Goal: Task Accomplishment & Management: Complete application form

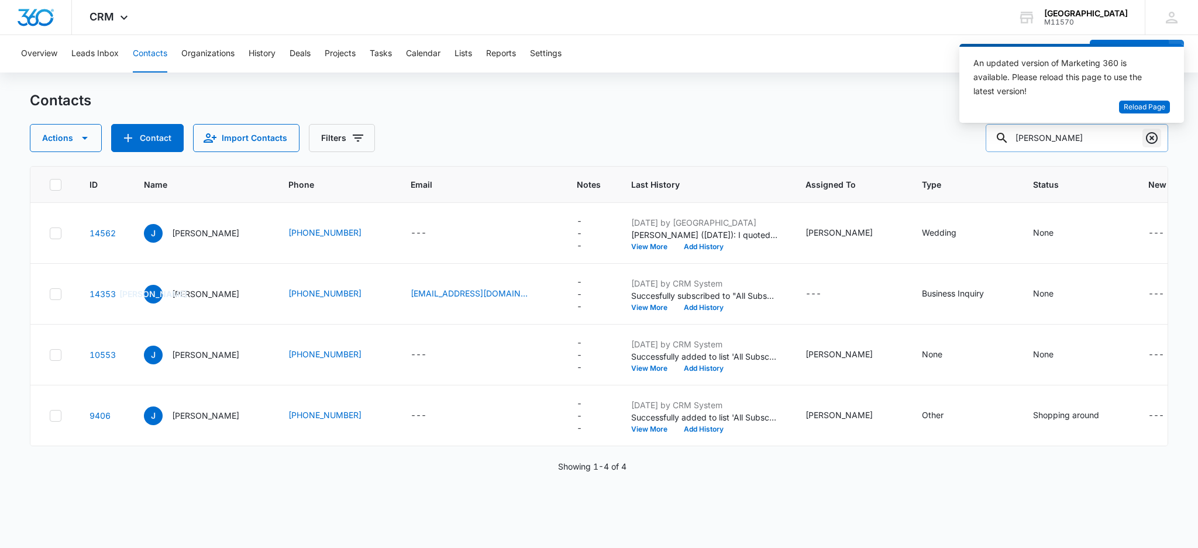
click at [1148, 136] on icon "Clear" at bounding box center [1151, 138] width 14 height 14
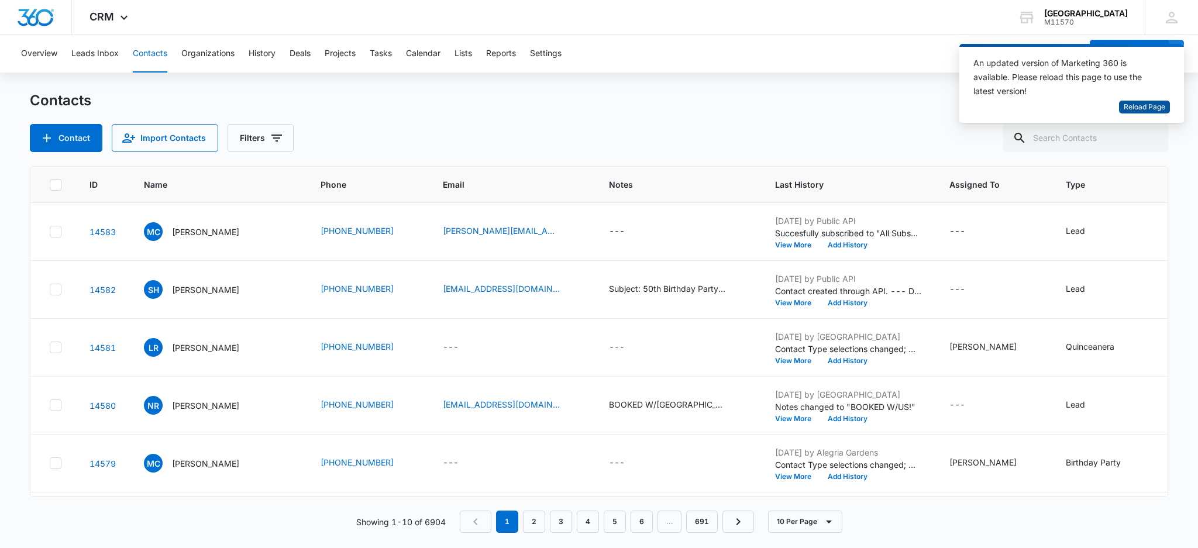
click at [1150, 103] on span "Reload Page" at bounding box center [1144, 107] width 42 height 11
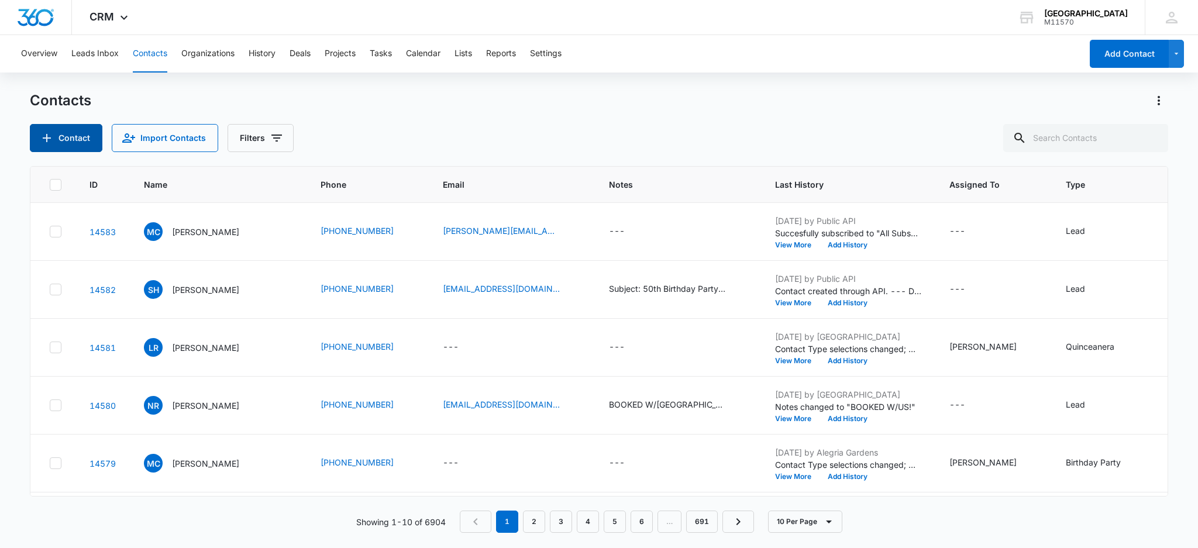
click at [85, 144] on button "Contact" at bounding box center [66, 138] width 73 height 28
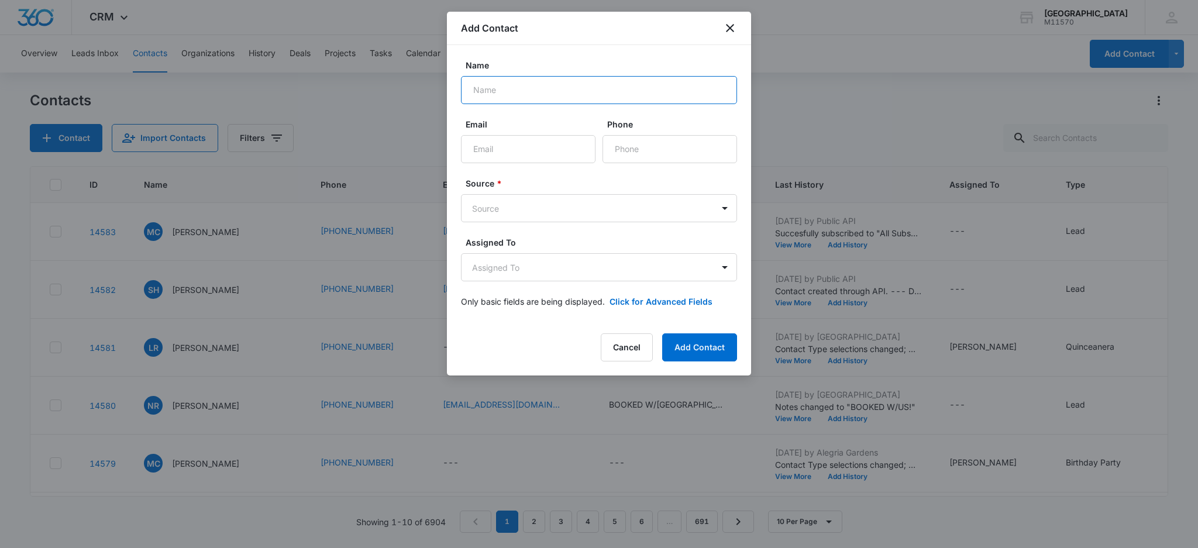
click at [478, 91] on input "Name" at bounding box center [599, 90] width 276 height 28
type input "[PERSON_NAME]"
click at [634, 142] on input "Phone" at bounding box center [669, 149] width 134 height 28
type input "[PHONE_NUMBER]"
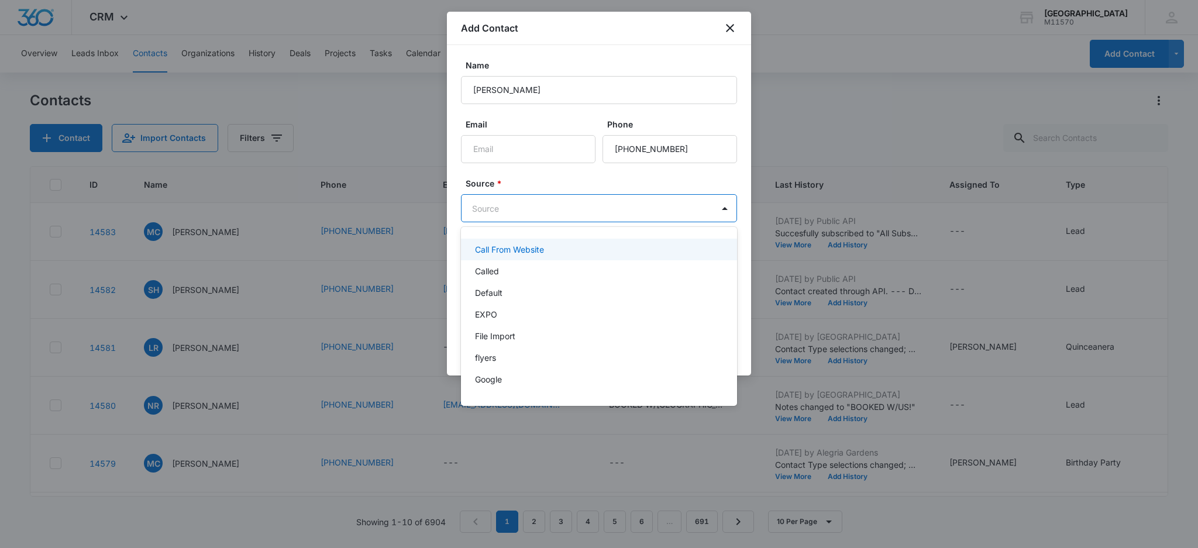
drag, startPoint x: 526, startPoint y: 212, endPoint x: 520, endPoint y: 211, distance: 6.0
click at [523, 211] on body "CRM Apps Reputation Websites Forms CRM Email Social Shop Payments POS Content A…" at bounding box center [599, 274] width 1198 height 548
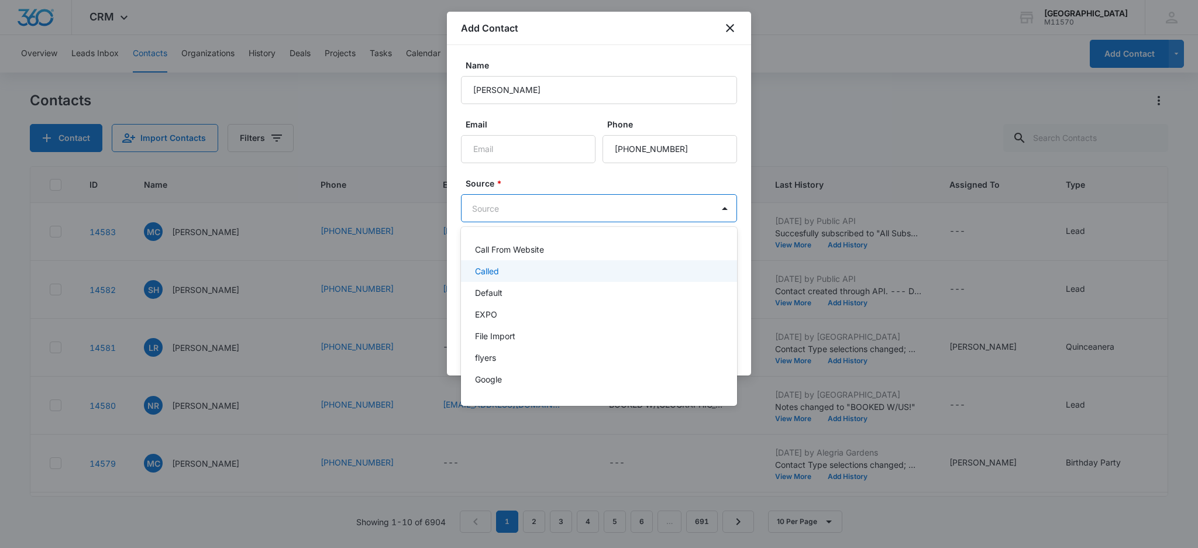
click at [505, 274] on div "Called" at bounding box center [598, 271] width 246 height 12
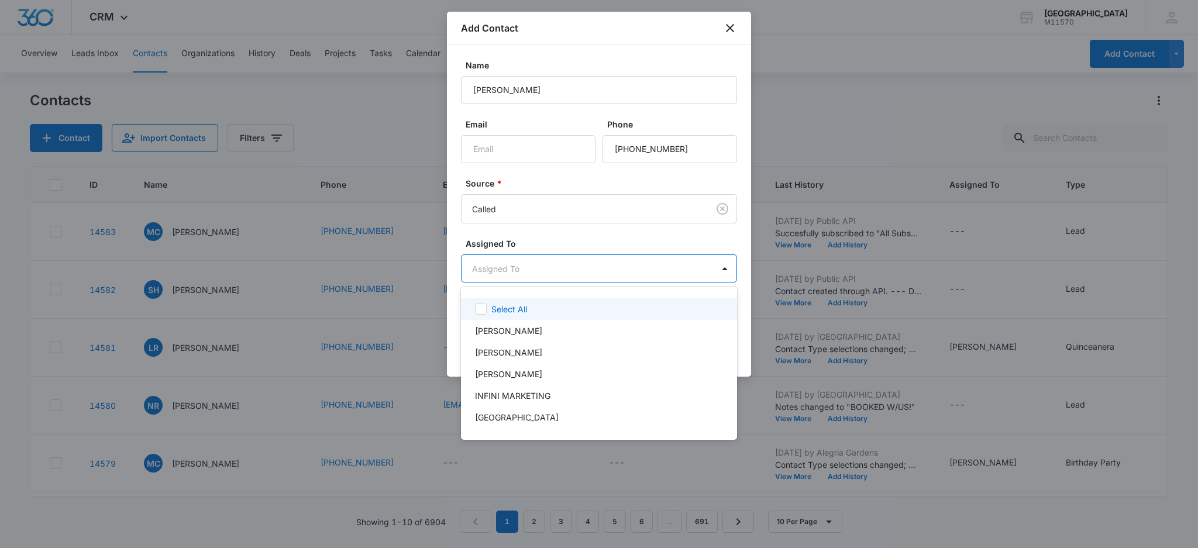
click at [506, 275] on body "CRM Apps Reputation Websites Forms CRM Email Social Shop Payments POS Content A…" at bounding box center [599, 274] width 1198 height 548
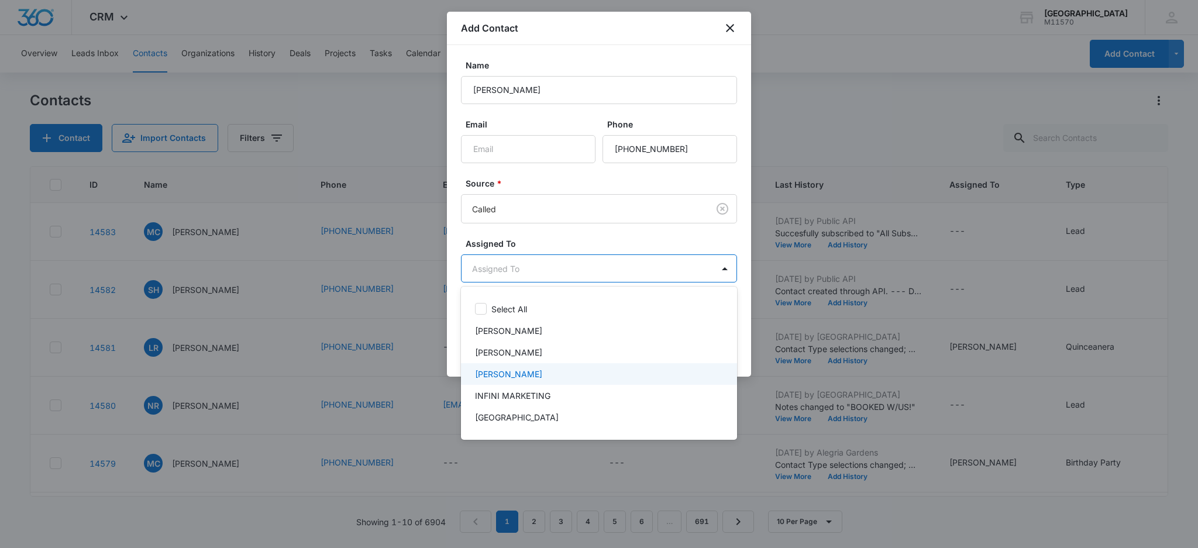
click at [540, 377] on div "[PERSON_NAME]" at bounding box center [598, 374] width 246 height 12
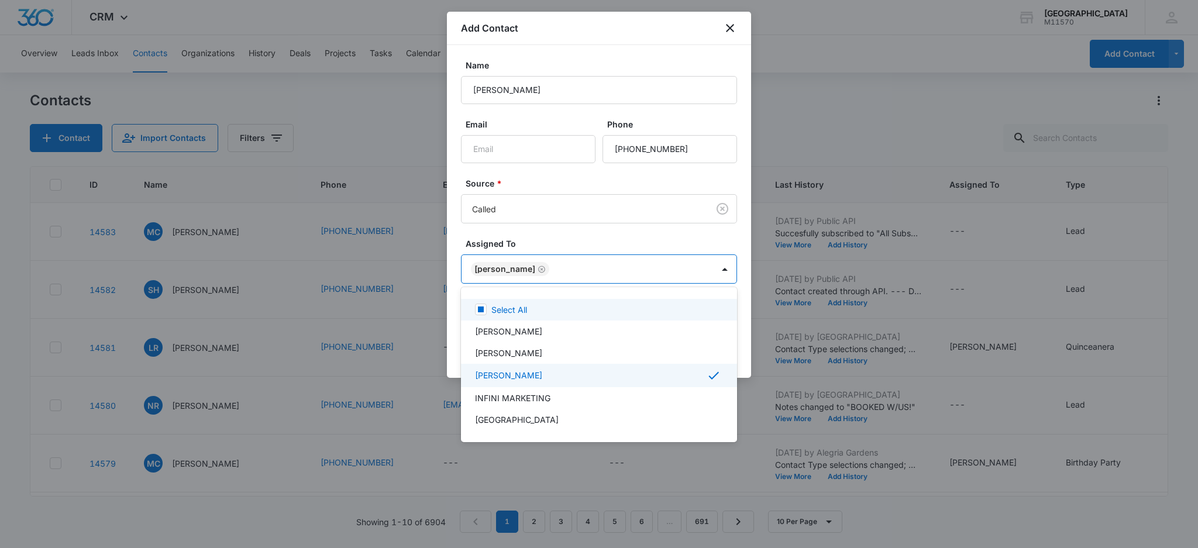
click at [507, 267] on div at bounding box center [599, 274] width 1198 height 548
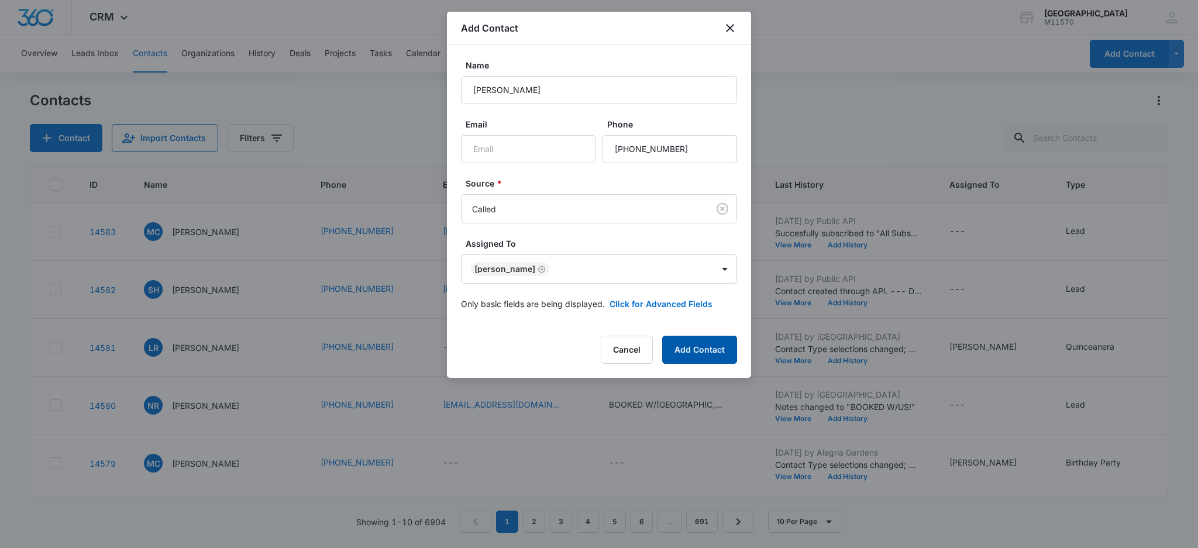
click at [707, 352] on button "Add Contact" at bounding box center [699, 350] width 75 height 28
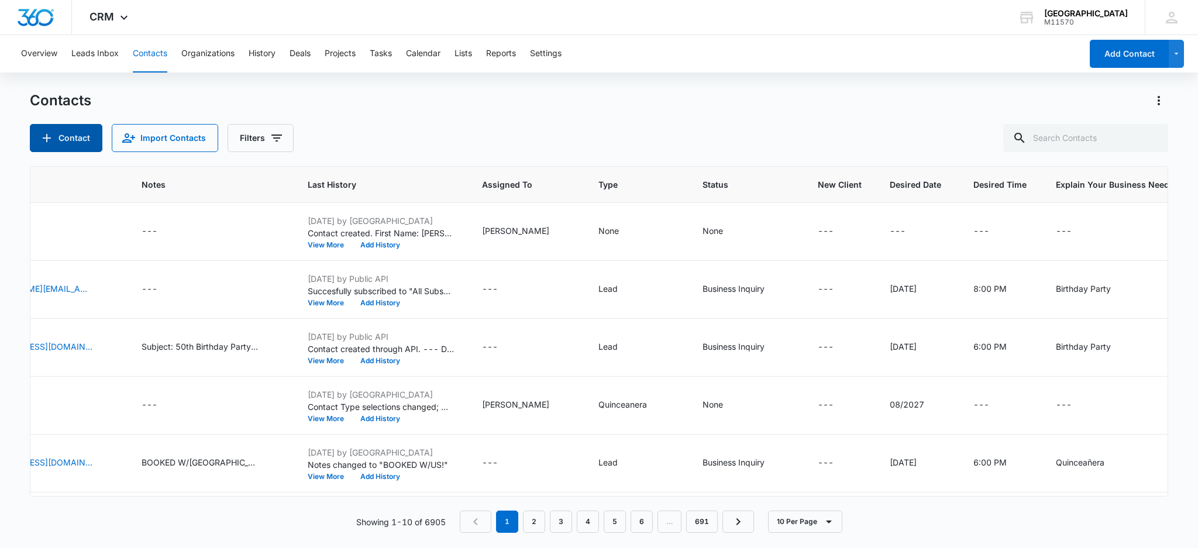
scroll to position [0, 536]
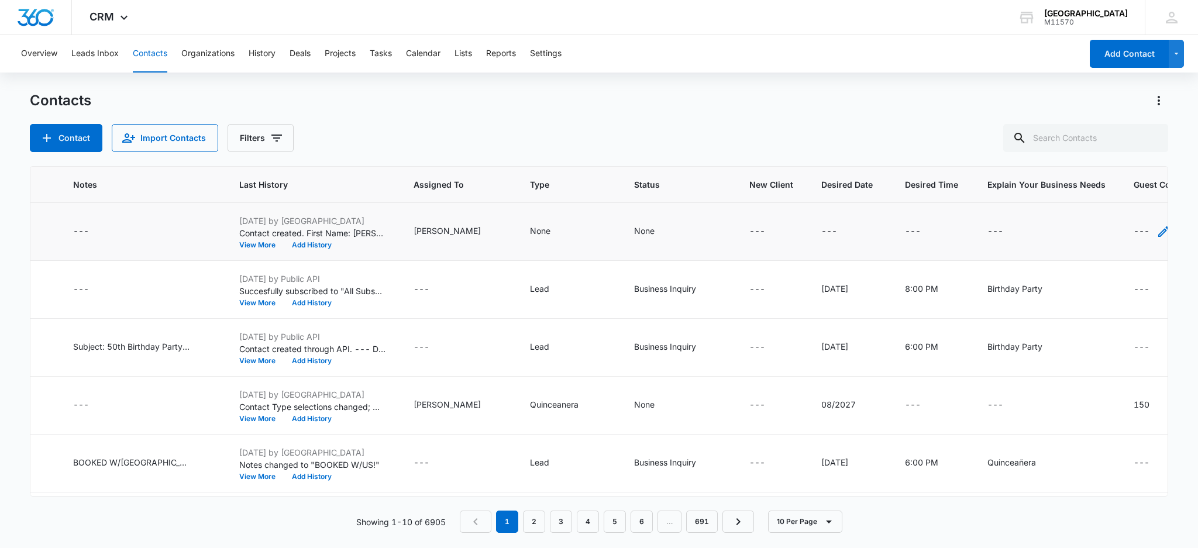
click at [1156, 230] on icon "Guest Count - - Select to Edit Field" at bounding box center [1163, 232] width 14 height 14
click at [1065, 134] on textarea "Guest Count" at bounding box center [1112, 137] width 139 height 67
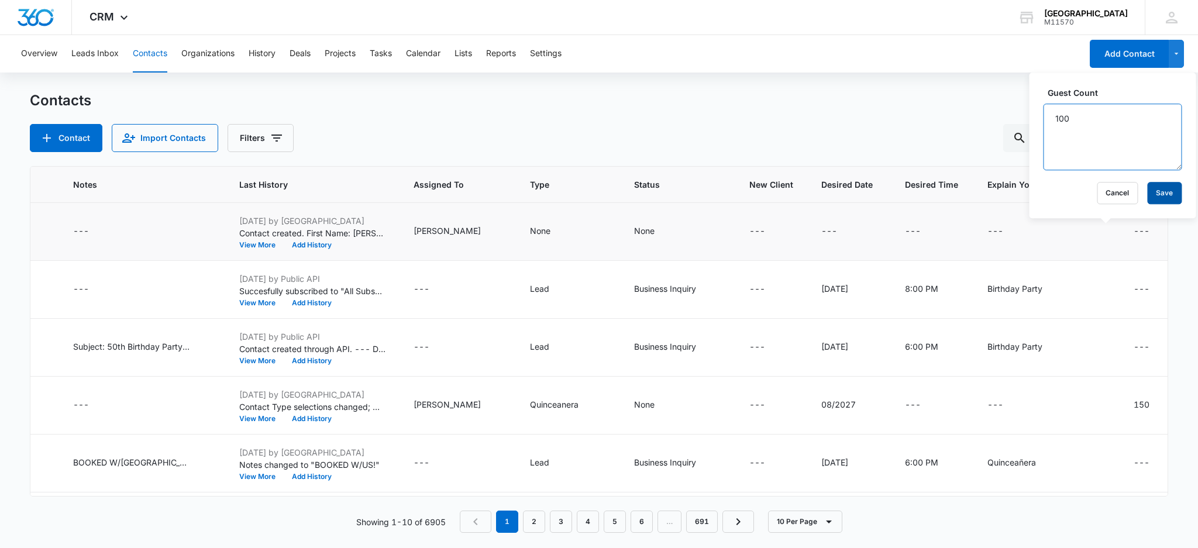
type textarea "100"
click at [1155, 194] on button "Save" at bounding box center [1164, 193] width 35 height 22
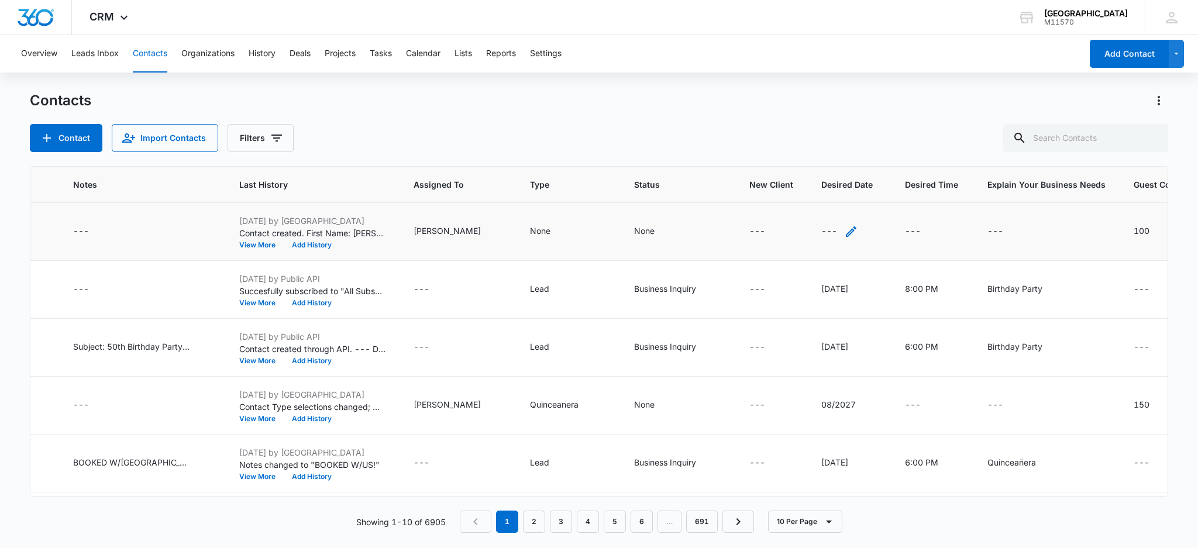
click at [844, 227] on icon "Desired Date - - Select to Edit Field" at bounding box center [851, 232] width 14 height 14
click at [740, 154] on input "Desired Date" at bounding box center [790, 156] width 147 height 28
type input "[DATE]"
click at [836, 192] on button "Save" at bounding box center [847, 193] width 35 height 22
click at [661, 229] on icon "Status - None - Select to Edit Field" at bounding box center [668, 232] width 14 height 14
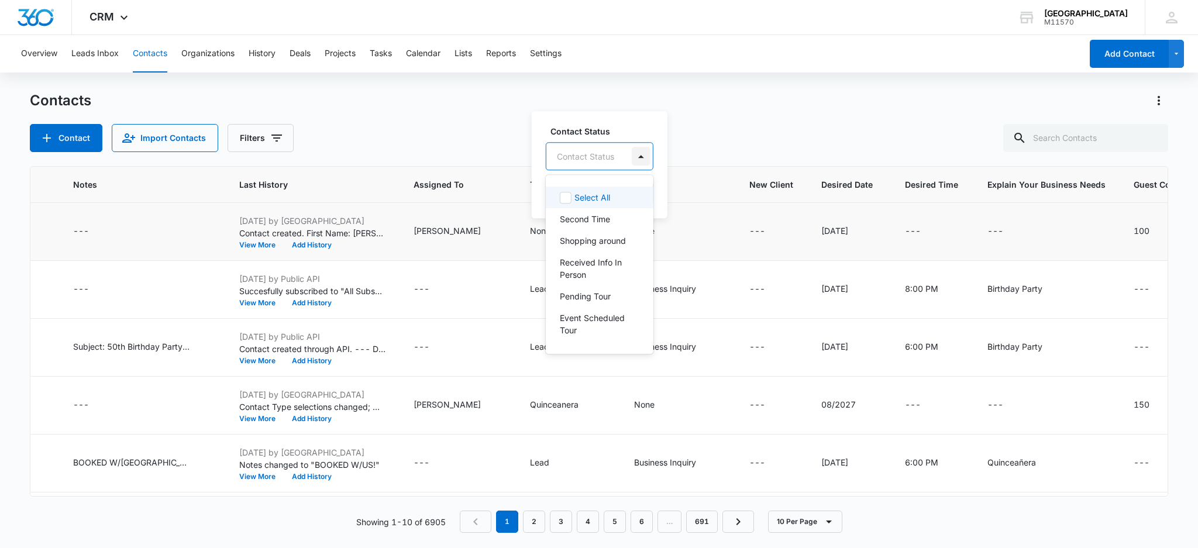
click at [638, 159] on div at bounding box center [641, 156] width 19 height 19
click at [595, 245] on p "Shopping around" at bounding box center [593, 240] width 66 height 12
click at [590, 152] on div "Shopping around" at bounding box center [594, 155] width 70 height 8
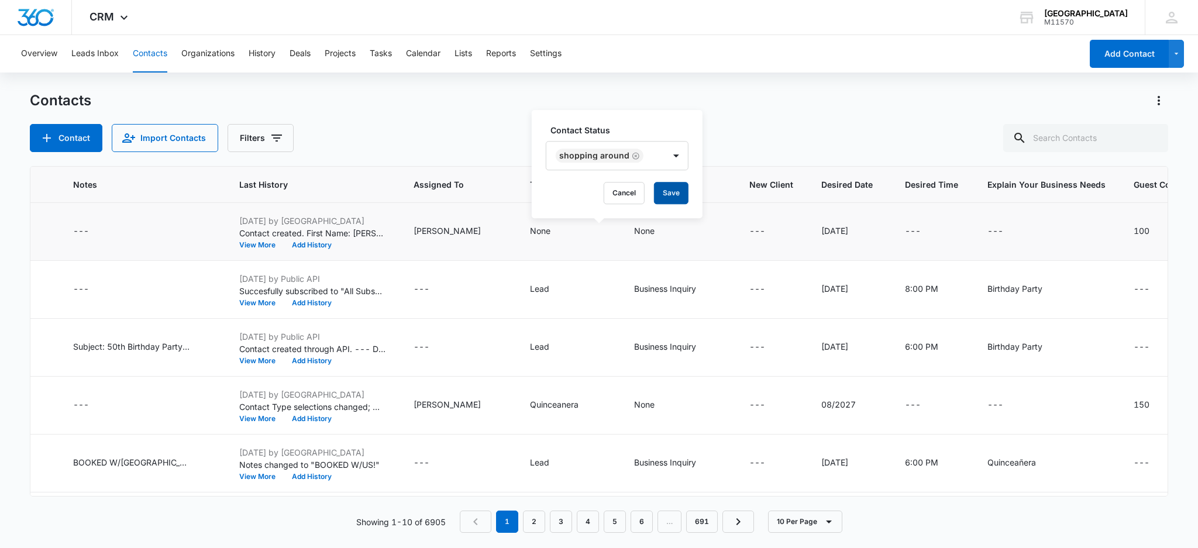
click at [671, 191] on button "Save" at bounding box center [671, 193] width 35 height 22
click at [516, 223] on td "None" at bounding box center [568, 232] width 104 height 58
click at [530, 226] on div "None" at bounding box center [551, 232] width 42 height 14
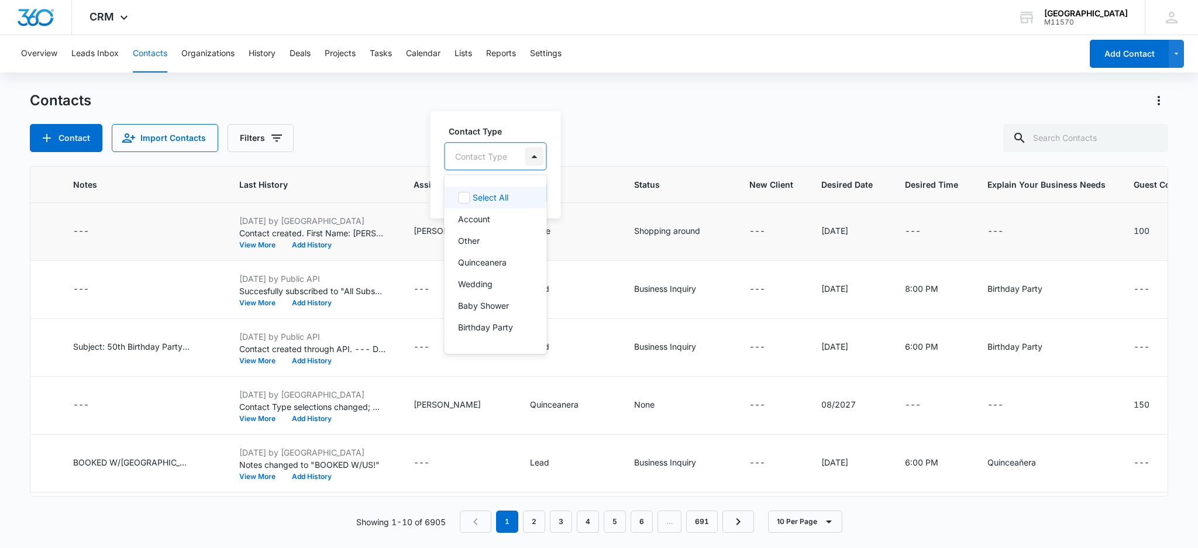
click at [534, 157] on div at bounding box center [534, 156] width 19 height 19
click at [489, 292] on div "Wedding" at bounding box center [495, 284] width 102 height 22
click at [478, 159] on div "Wedding" at bounding box center [474, 155] width 35 height 8
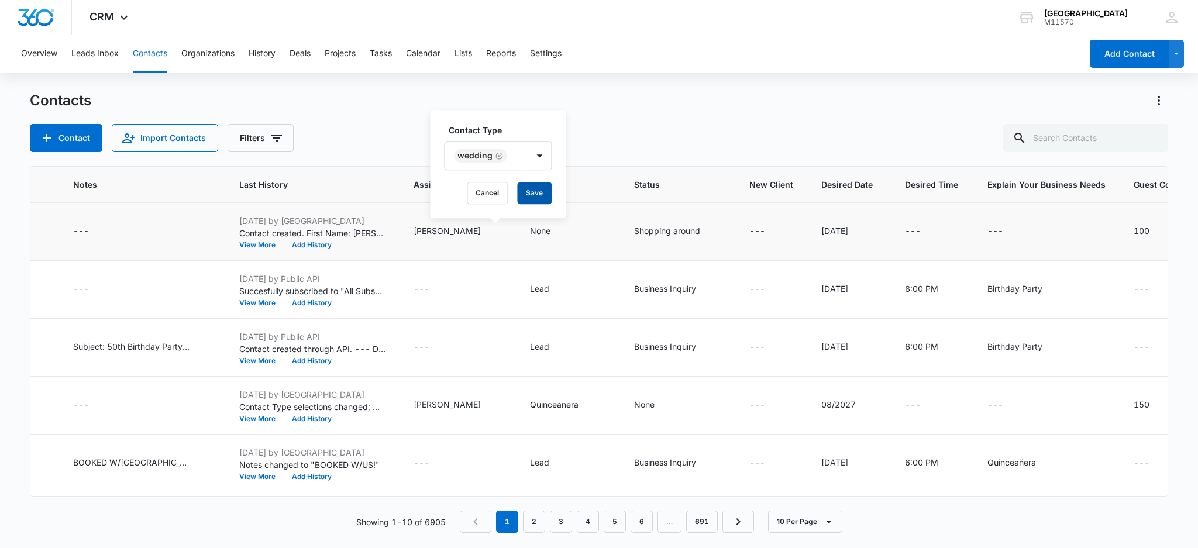
click at [540, 190] on button "Save" at bounding box center [534, 193] width 35 height 22
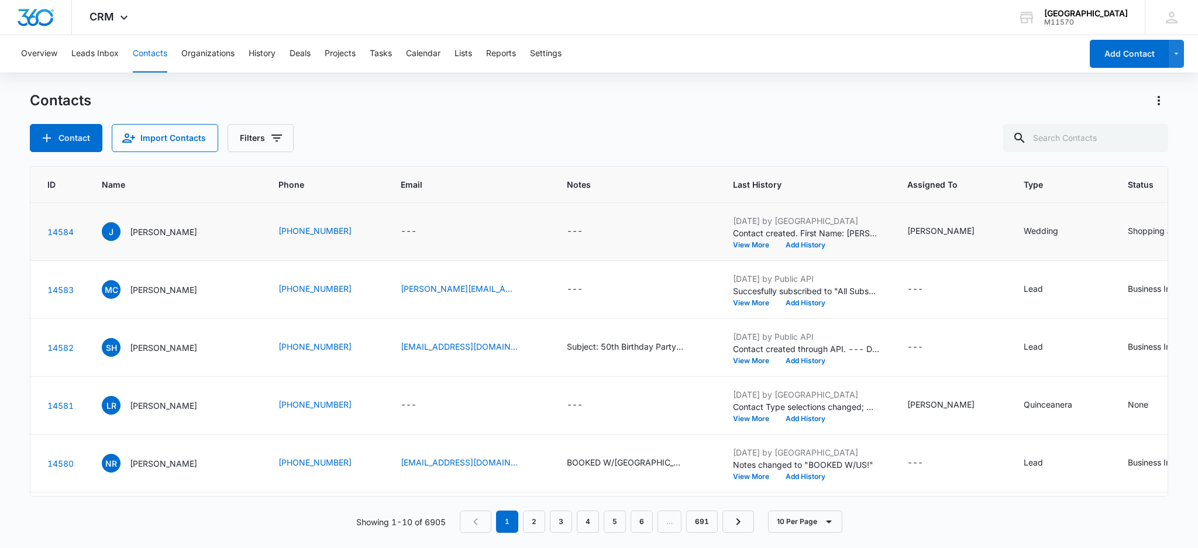
scroll to position [0, 0]
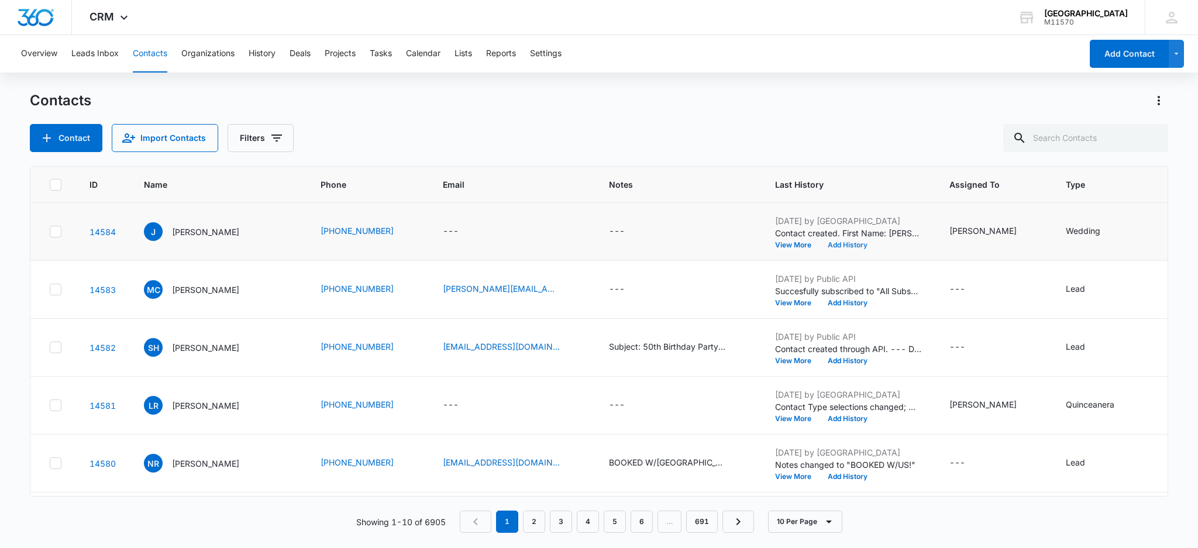
click at [819, 244] on button "Add History" at bounding box center [847, 245] width 56 height 7
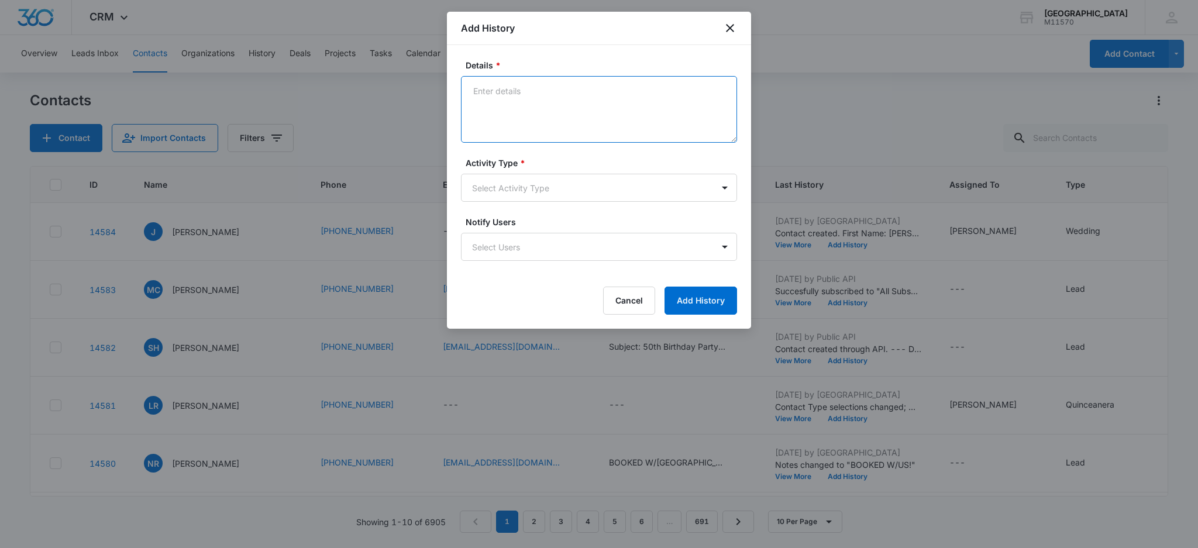
click at [486, 112] on textarea "Details *" at bounding box center [599, 109] width 276 height 67
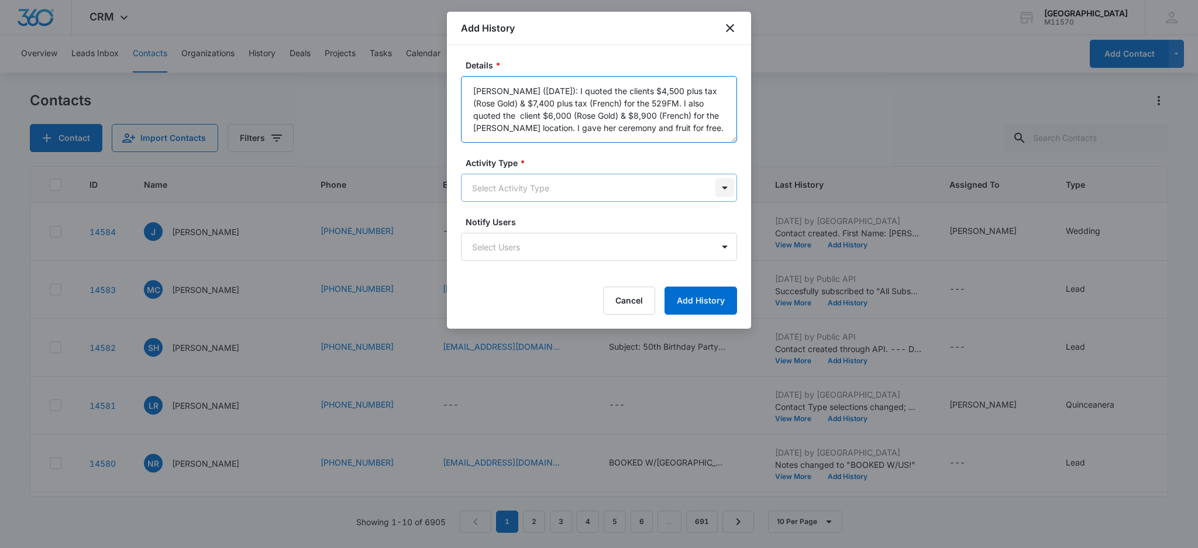
type textarea "[PERSON_NAME] ([DATE]): I quoted the clients $4,500 plus tax (Rose Gold) & $7,4…"
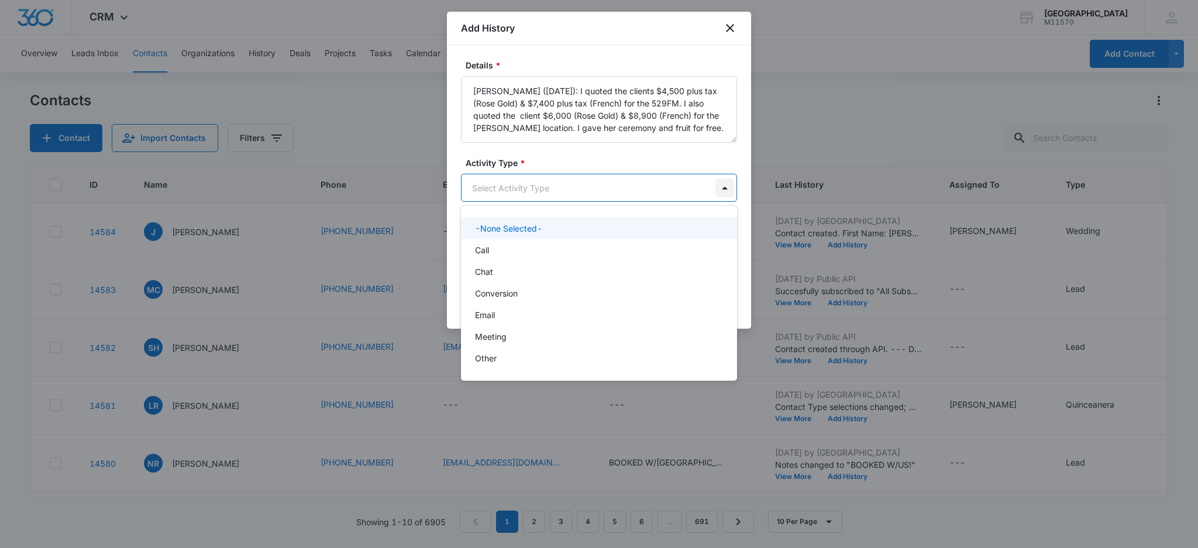
click at [729, 190] on body "CRM Apps Reputation Websites Forms CRM Email Social Shop Payments POS Content A…" at bounding box center [599, 274] width 1198 height 548
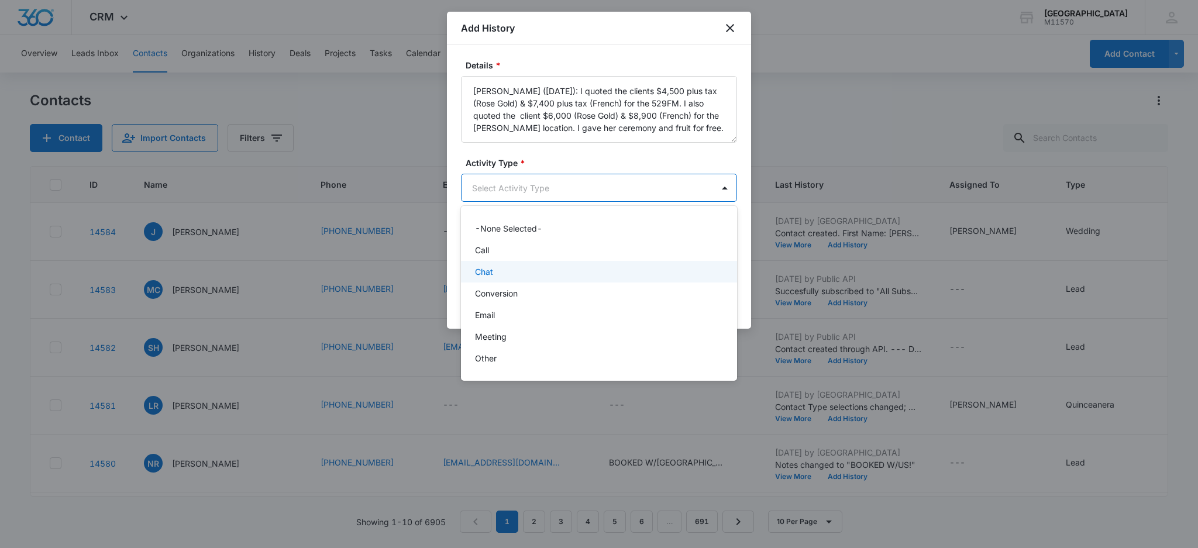
click at [490, 275] on p "Chat" at bounding box center [484, 271] width 18 height 12
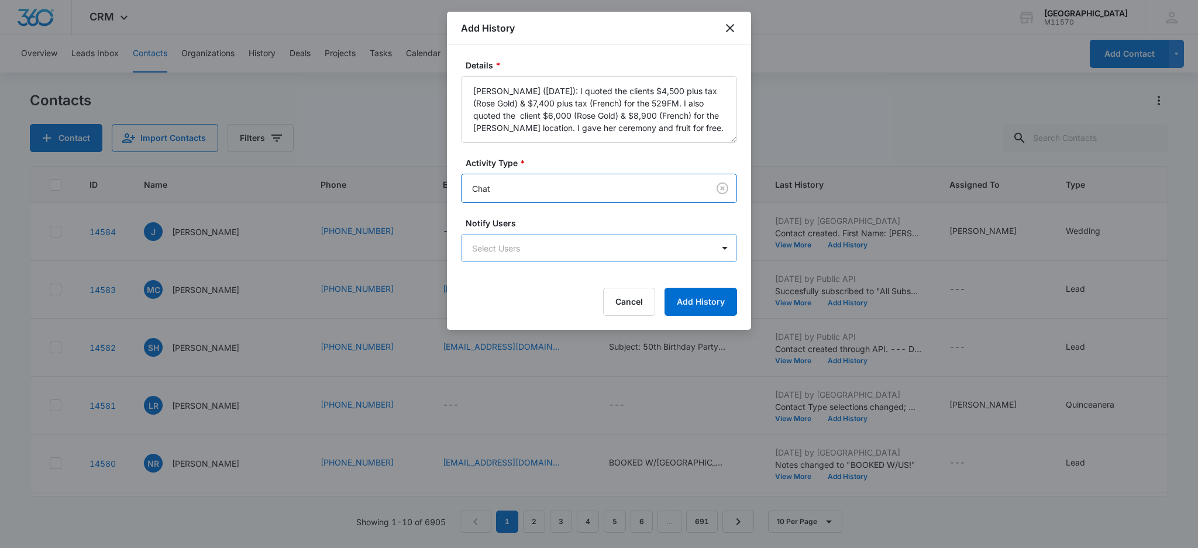
click at [502, 248] on body "CRM Apps Reputation Websites Forms CRM Email Social Shop Payments POS Content A…" at bounding box center [599, 274] width 1198 height 548
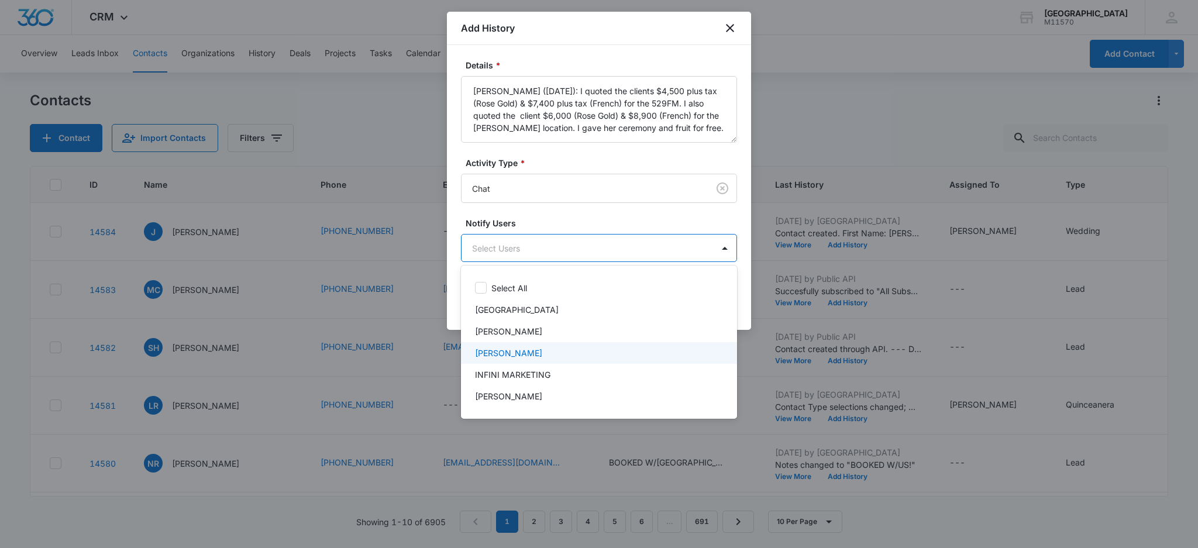
click at [506, 349] on p "[PERSON_NAME]" at bounding box center [508, 353] width 67 height 12
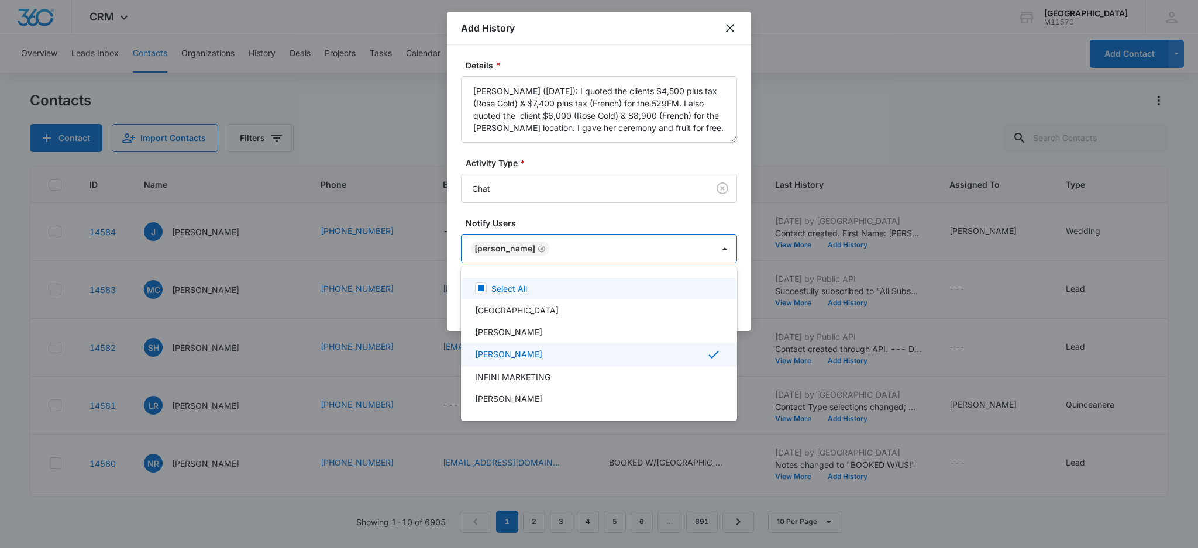
click at [502, 244] on div at bounding box center [599, 274] width 1198 height 548
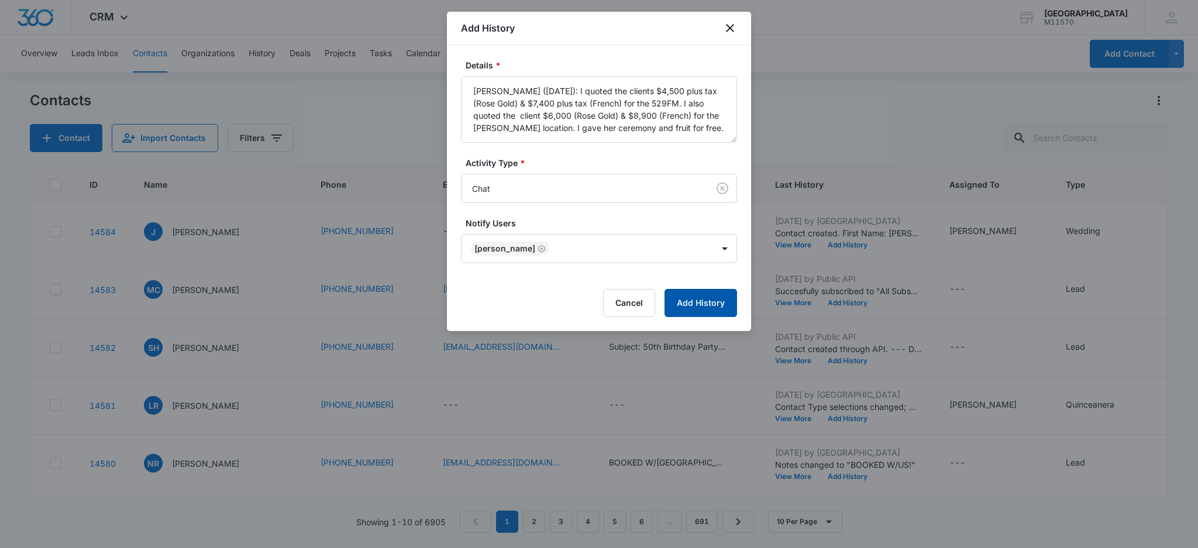
click at [704, 303] on button "Add History" at bounding box center [700, 303] width 73 height 28
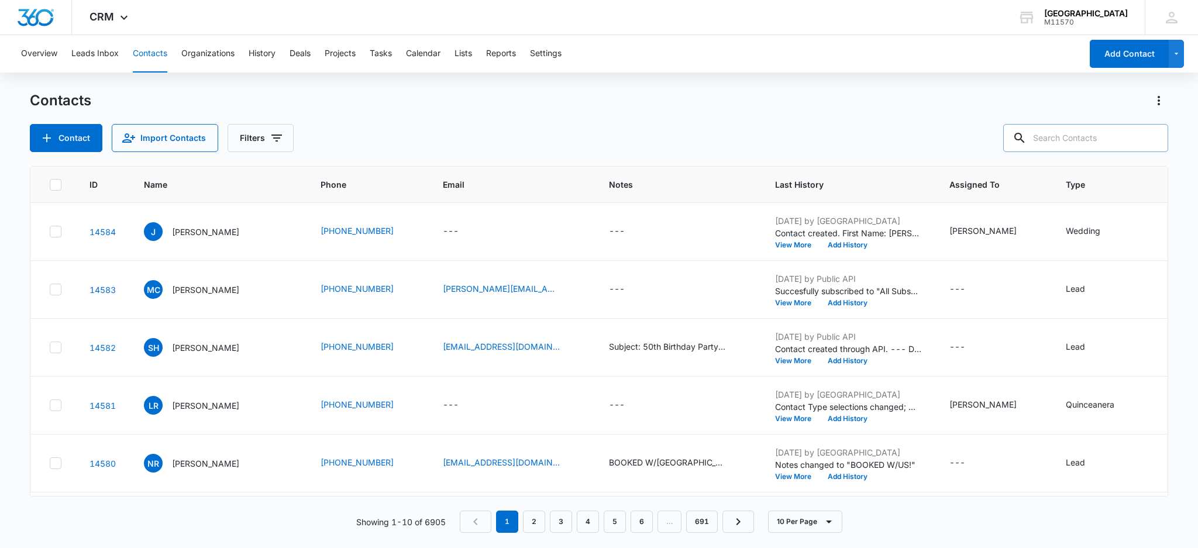
click at [1059, 137] on input "text" at bounding box center [1085, 138] width 165 height 28
type input "[PHONE_NUMBER]"
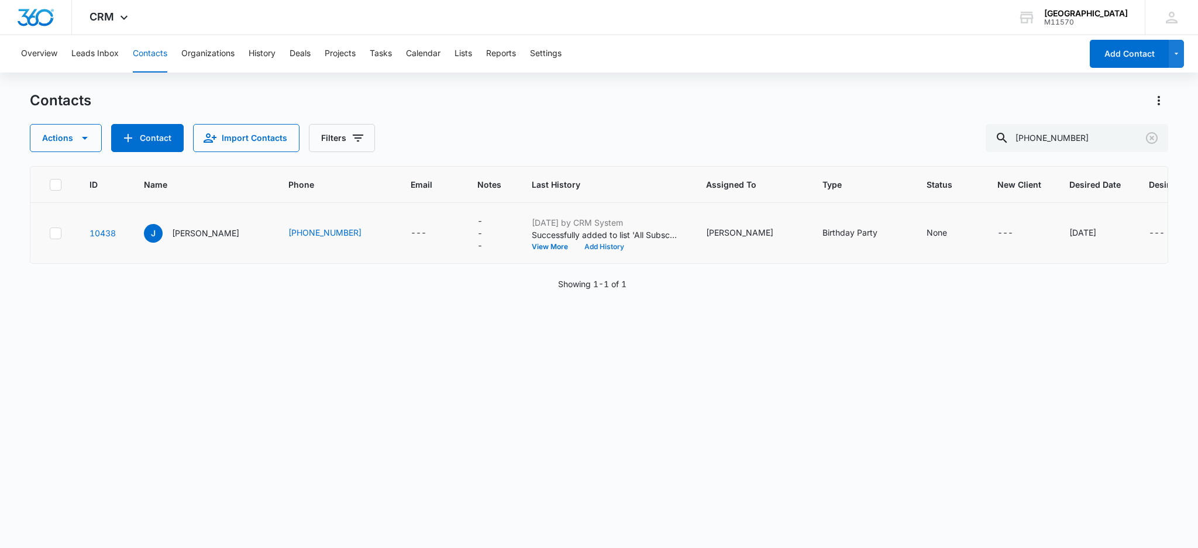
click at [576, 246] on button "Add History" at bounding box center [604, 246] width 56 height 7
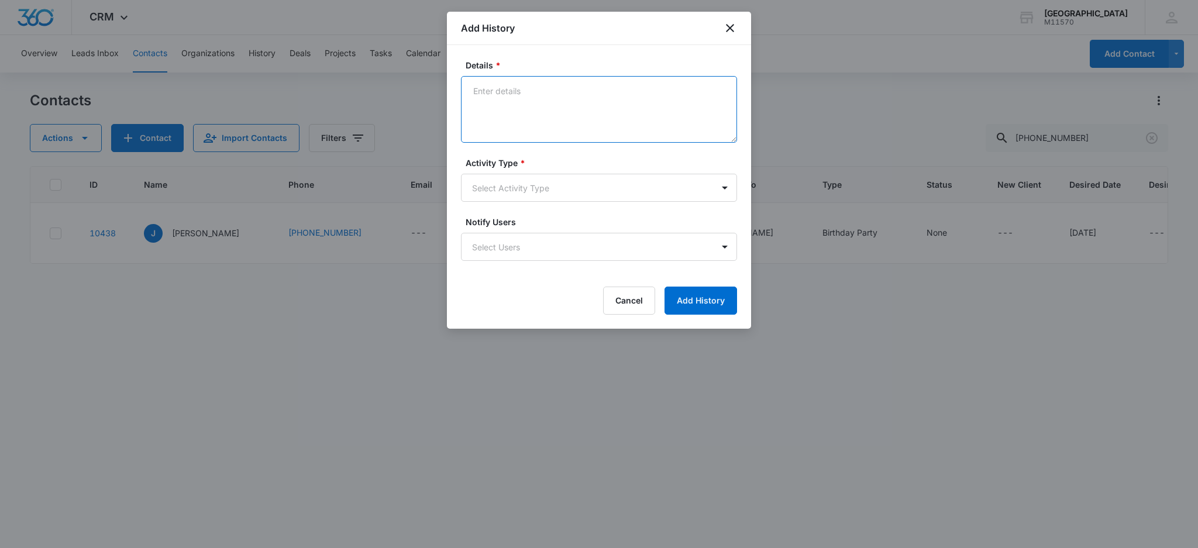
click at [499, 111] on textarea "Details *" at bounding box center [599, 109] width 276 height 67
type textarea "[PERSON_NAME] ([DATE]): Client came in to the [PERSON_NAME] location but dont k…"
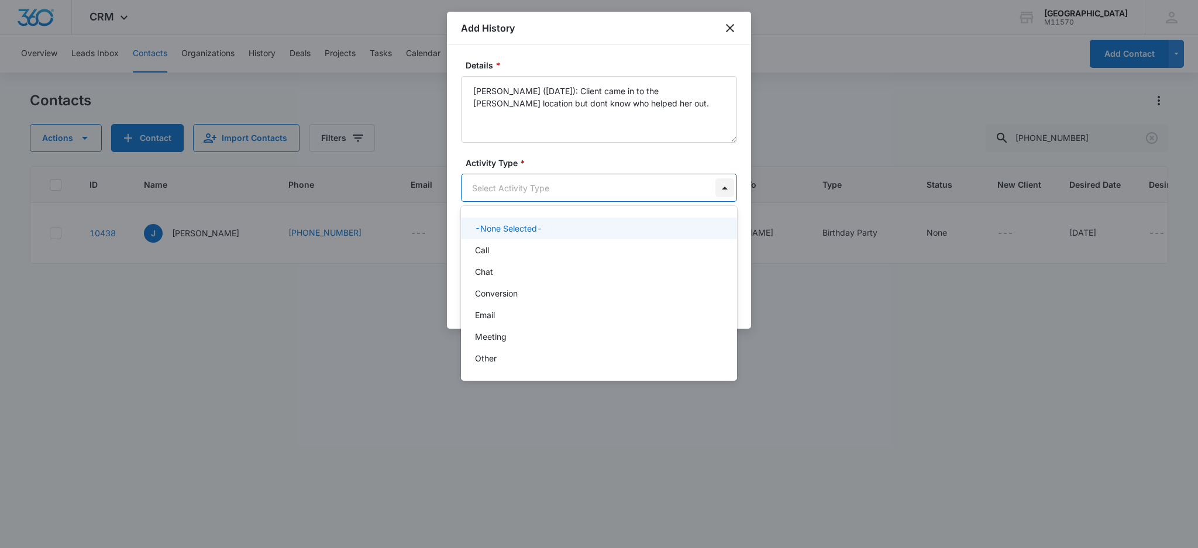
click at [716, 193] on body "CRM Apps Reputation Websites Forms CRM Email Social Shop Payments POS Content A…" at bounding box center [599, 274] width 1198 height 548
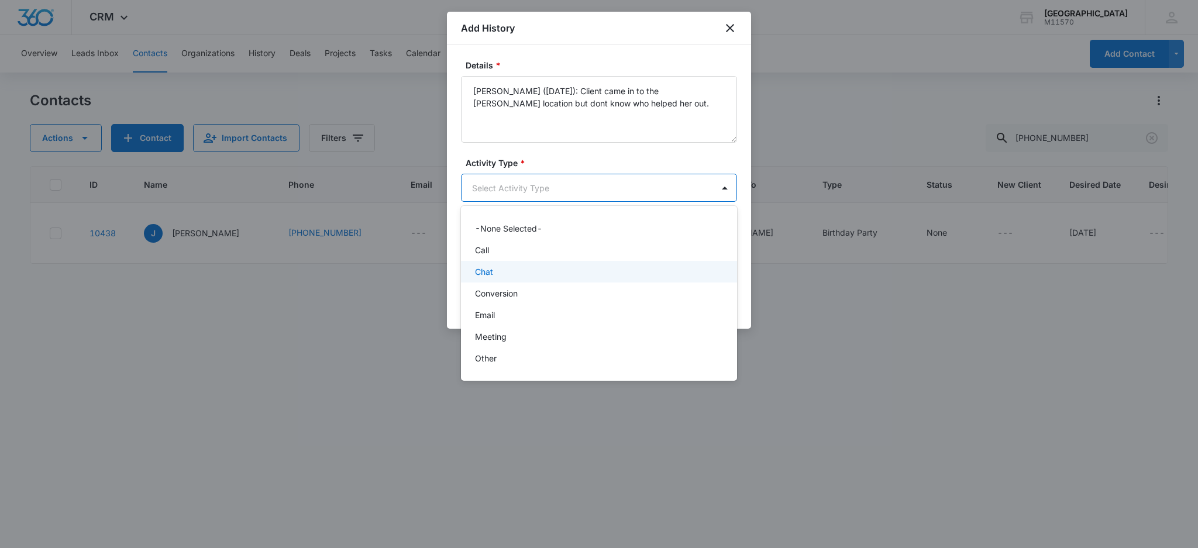
click at [487, 274] on p "Chat" at bounding box center [484, 271] width 18 height 12
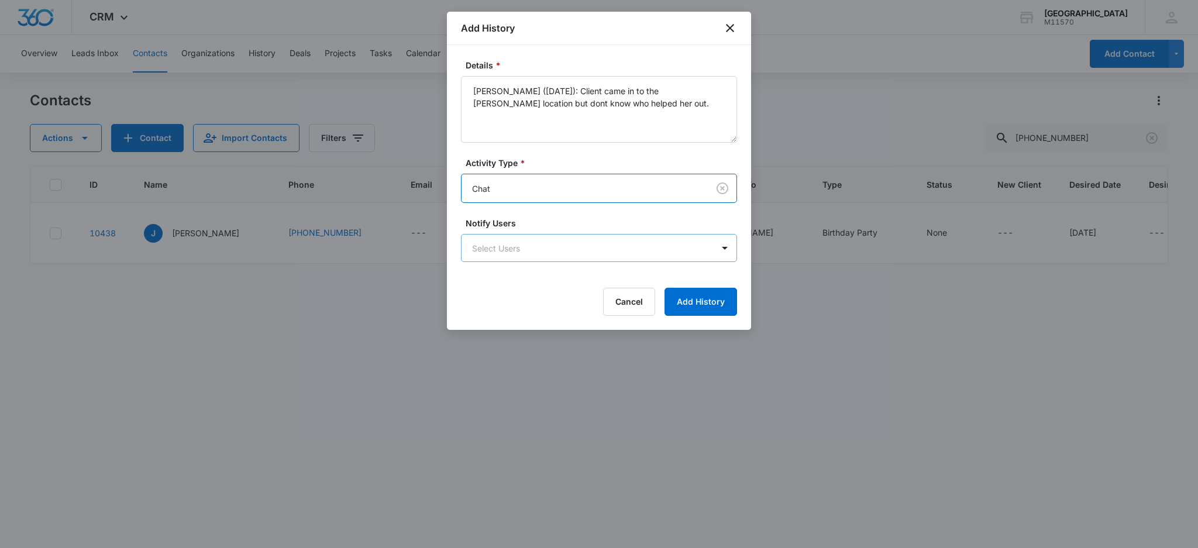
click at [503, 247] on body "CRM Apps Reputation Websites Forms CRM Email Social Shop Payments POS Content A…" at bounding box center [599, 274] width 1198 height 548
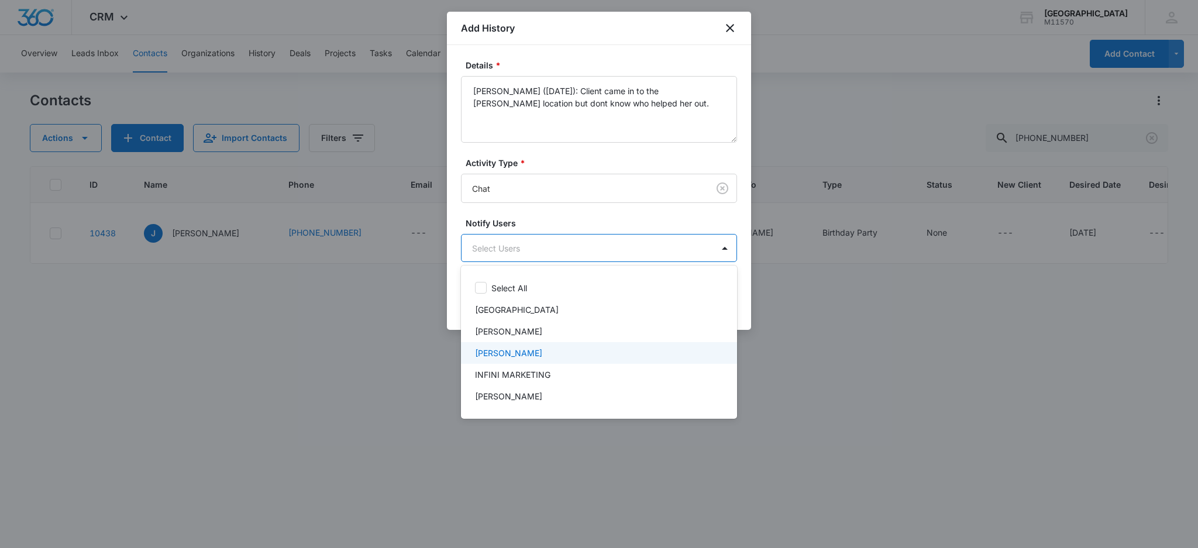
click at [523, 351] on p "[PERSON_NAME]" at bounding box center [508, 353] width 67 height 12
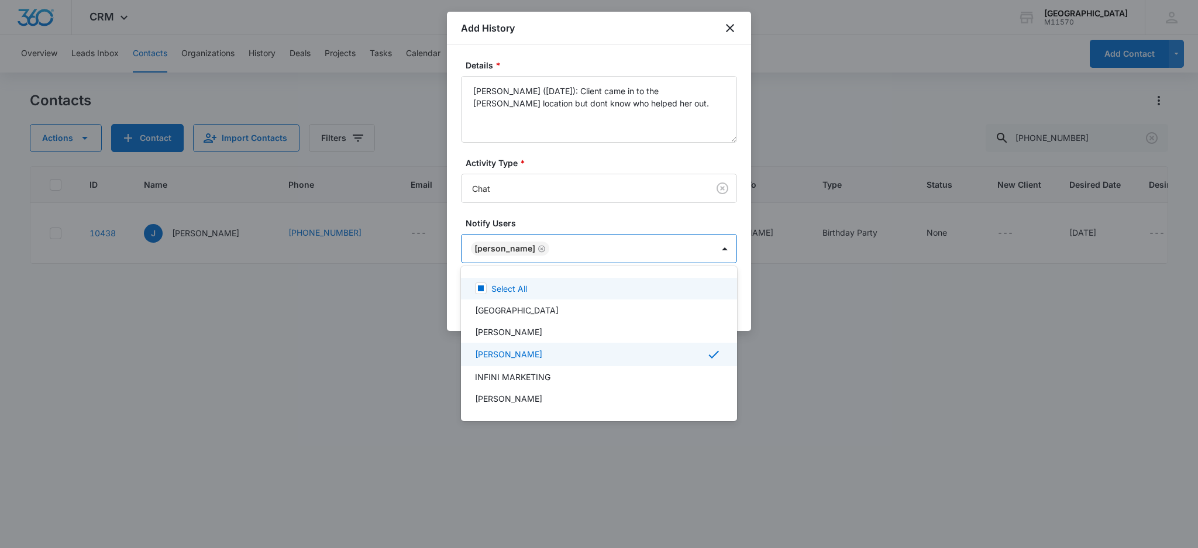
click at [506, 244] on div at bounding box center [599, 274] width 1198 height 548
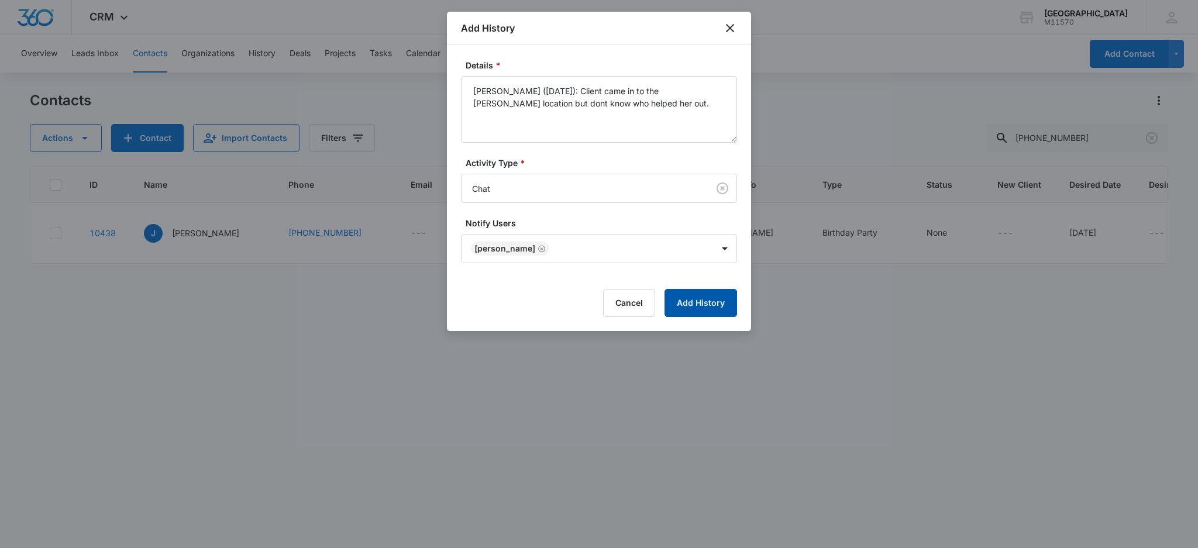
click at [692, 313] on button "Add History" at bounding box center [700, 303] width 73 height 28
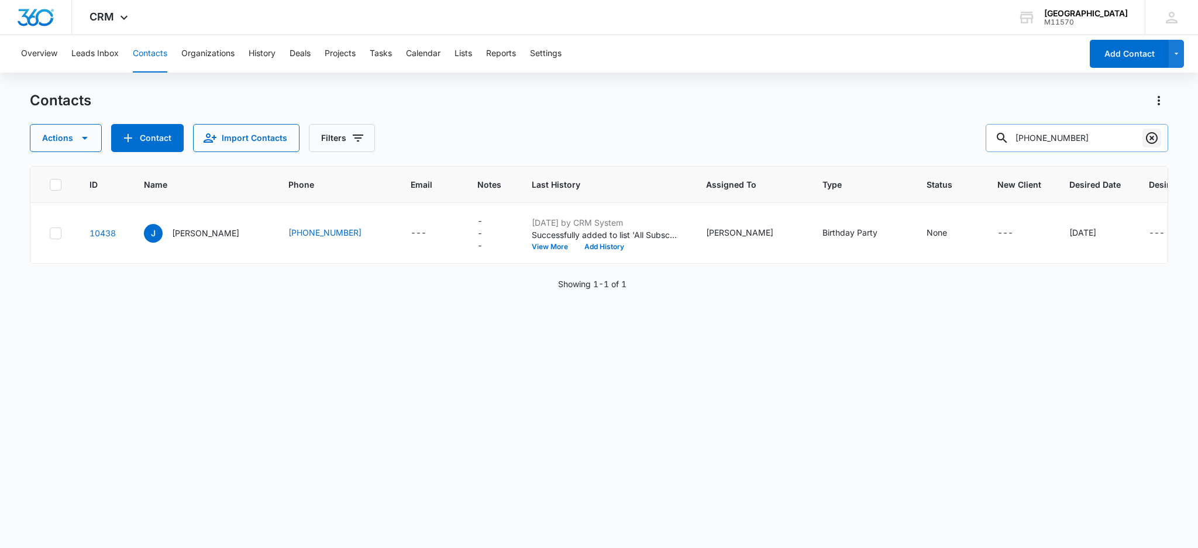
click at [1154, 138] on icon "Clear" at bounding box center [1151, 138] width 14 height 14
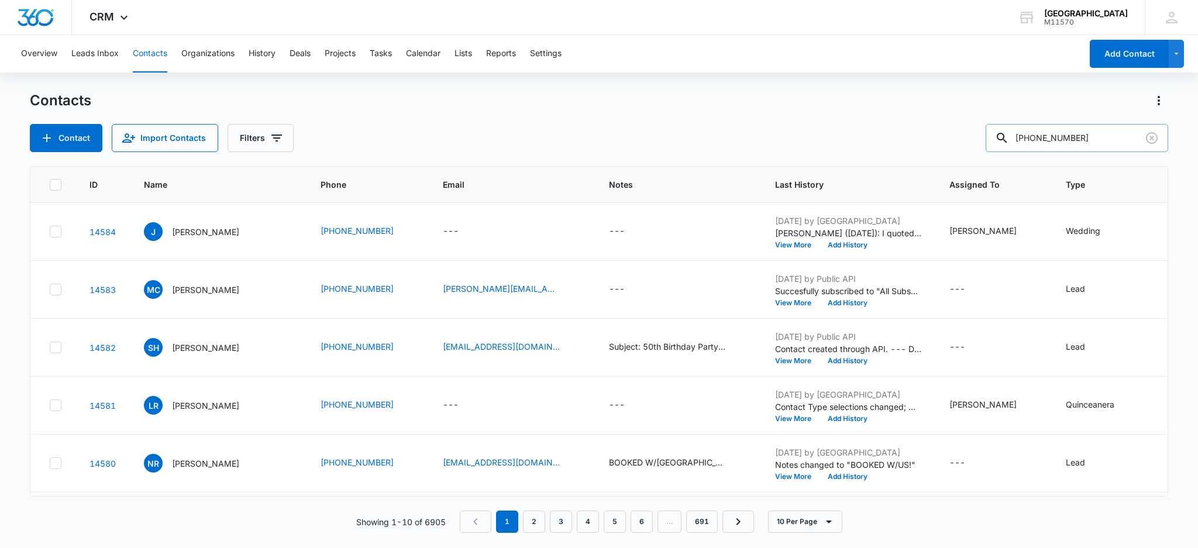
type input "[PHONE_NUMBER]"
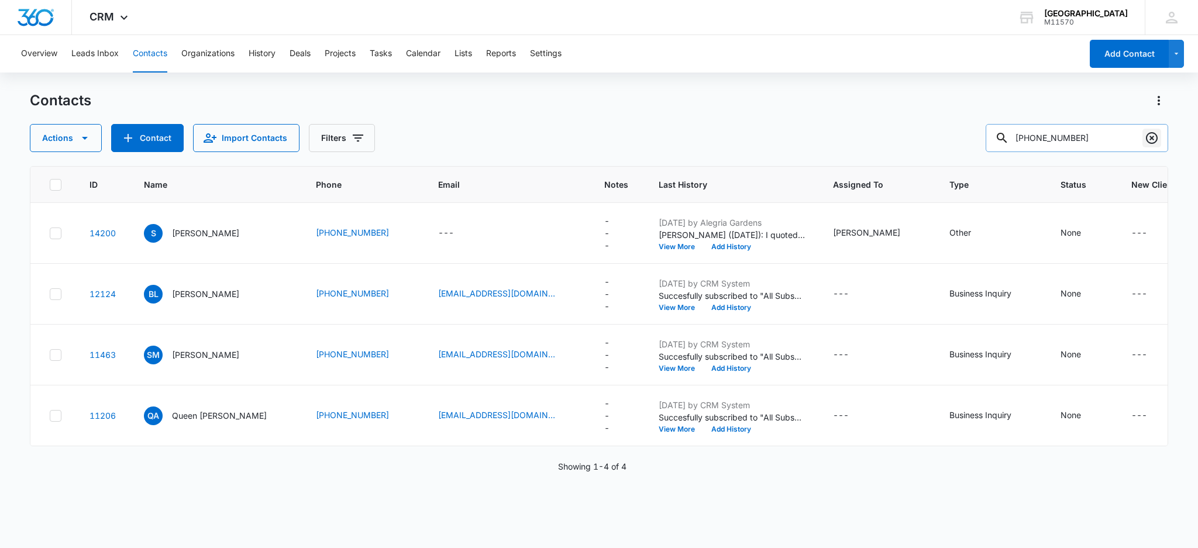
click at [1155, 143] on icon "Clear" at bounding box center [1151, 138] width 14 height 14
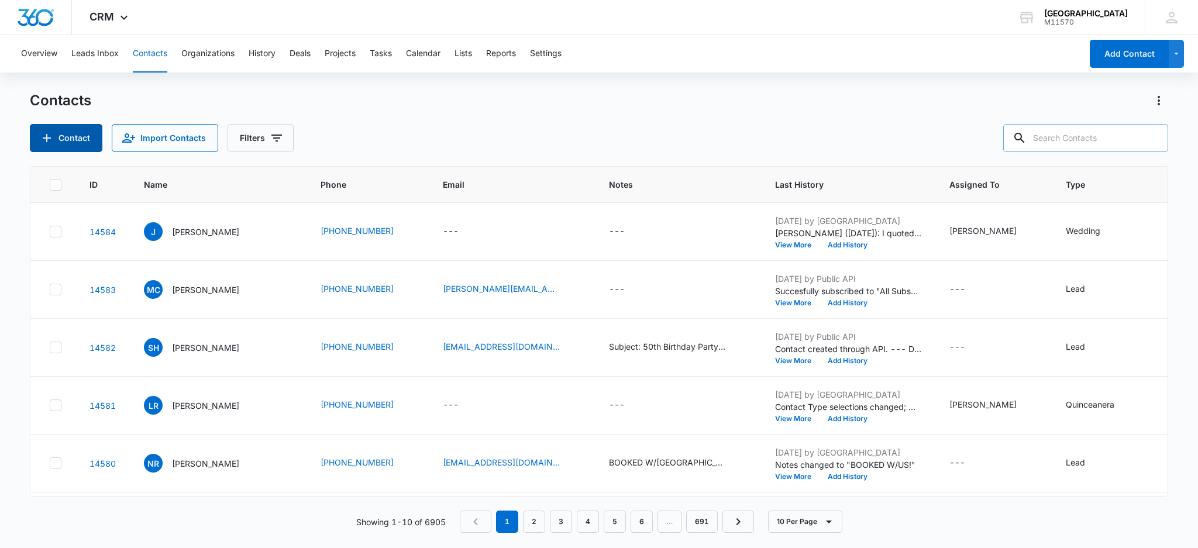
click at [92, 129] on button "Contact" at bounding box center [66, 138] width 73 height 28
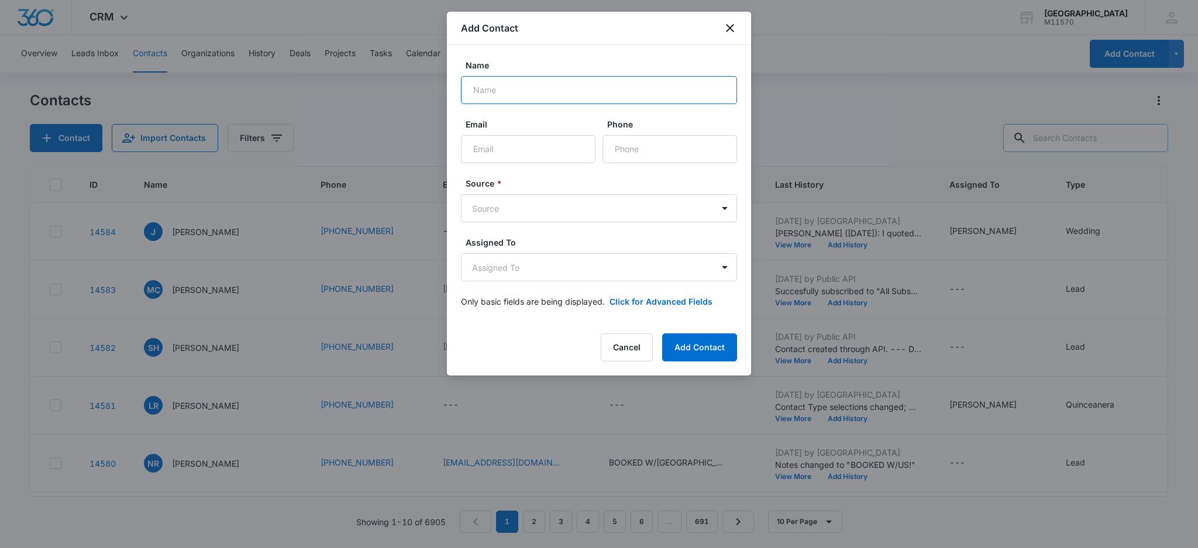
click at [483, 95] on input "Name" at bounding box center [599, 90] width 276 height 28
type input "[PERSON_NAME]"
click at [640, 144] on input "Phone" at bounding box center [669, 149] width 134 height 28
type input "[PHONE_NUMBER]"
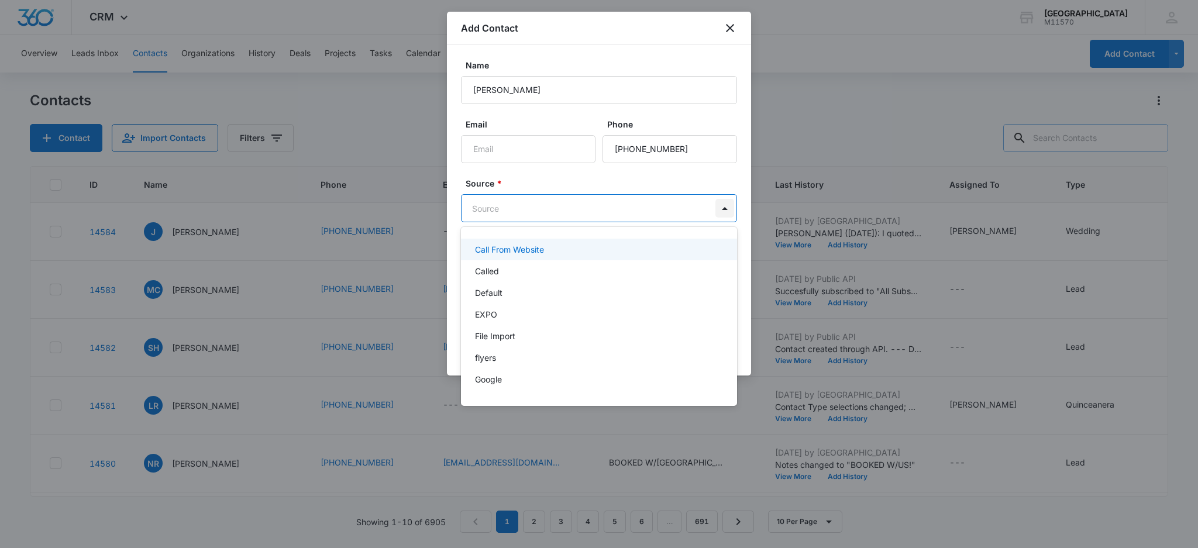
click at [720, 211] on body "CRM Apps Reputation Websites Forms CRM Email Social Shop Payments POS Content A…" at bounding box center [599, 274] width 1198 height 548
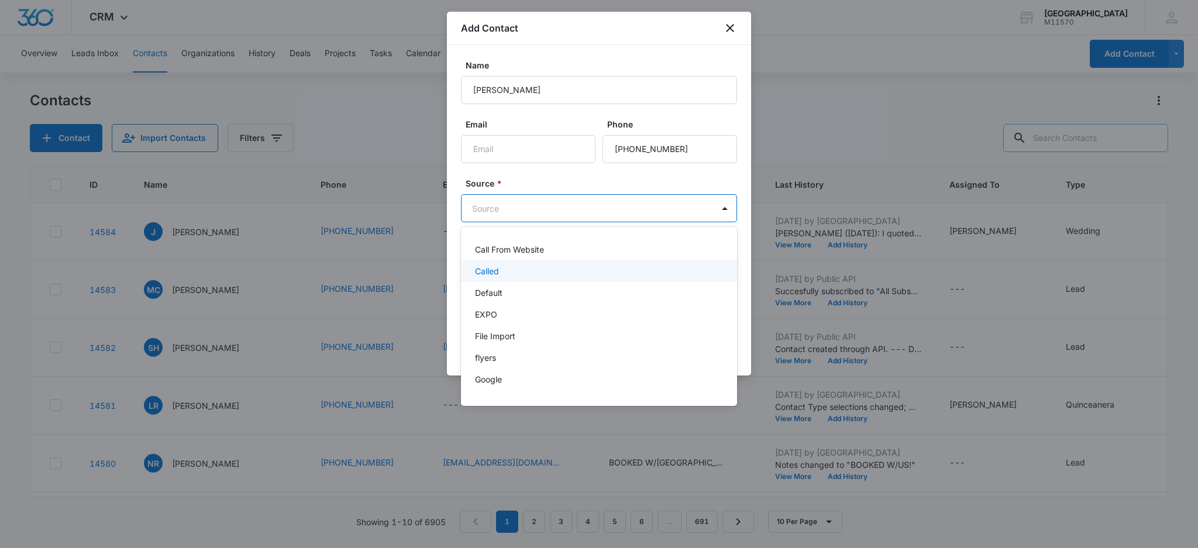
click at [487, 269] on p "Called" at bounding box center [487, 271] width 24 height 12
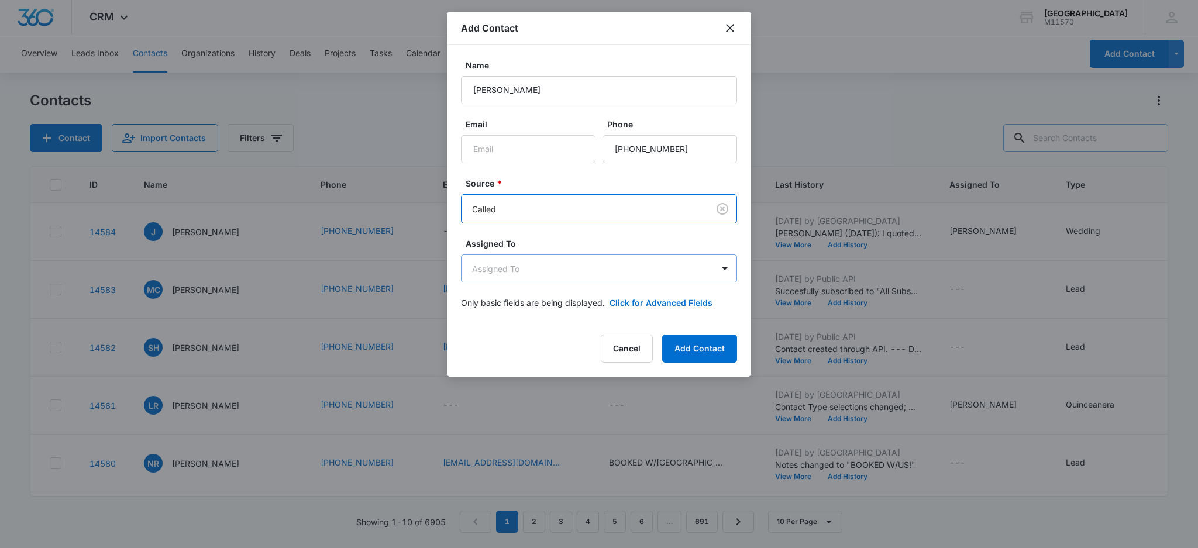
click at [485, 269] on body "CRM Apps Reputation Websites Forms CRM Email Social Shop Payments POS Content A…" at bounding box center [599, 274] width 1198 height 548
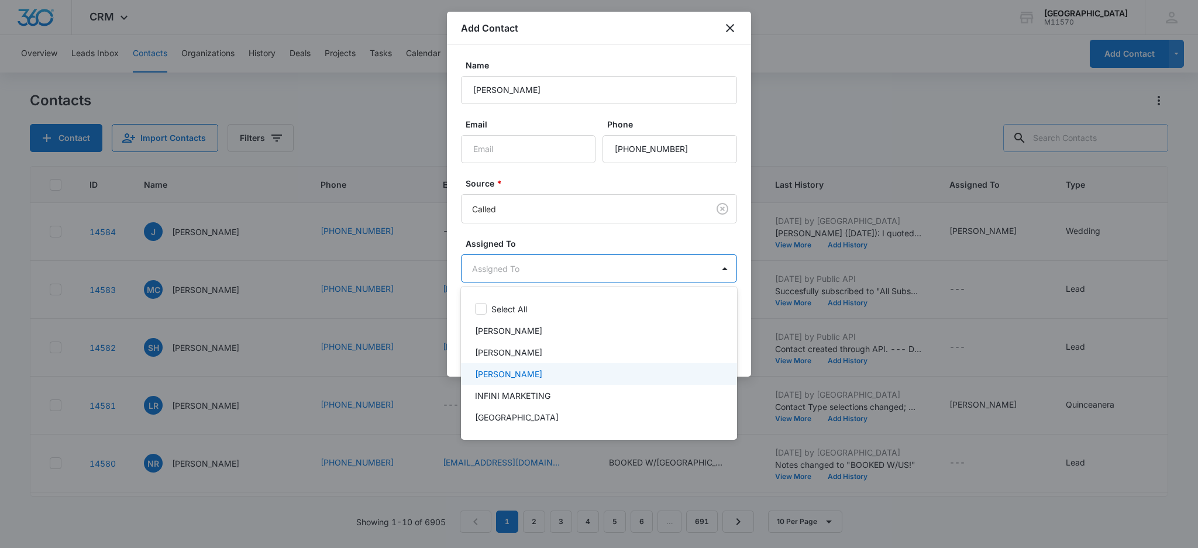
click at [506, 374] on p "[PERSON_NAME]" at bounding box center [508, 374] width 67 height 12
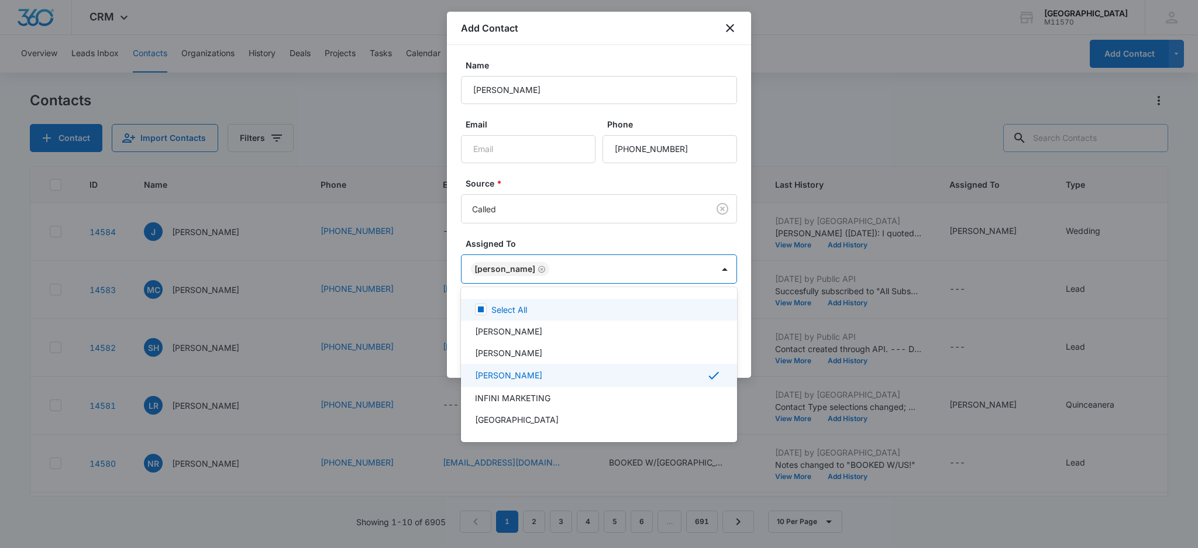
click at [494, 269] on div at bounding box center [599, 274] width 1198 height 548
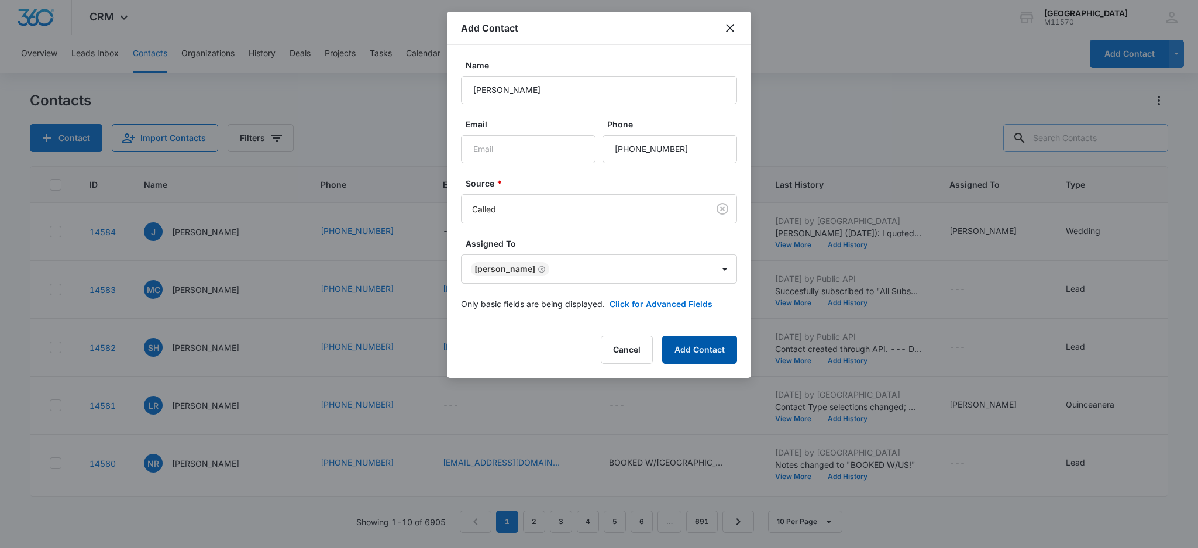
click at [713, 343] on button "Add Contact" at bounding box center [699, 350] width 75 height 28
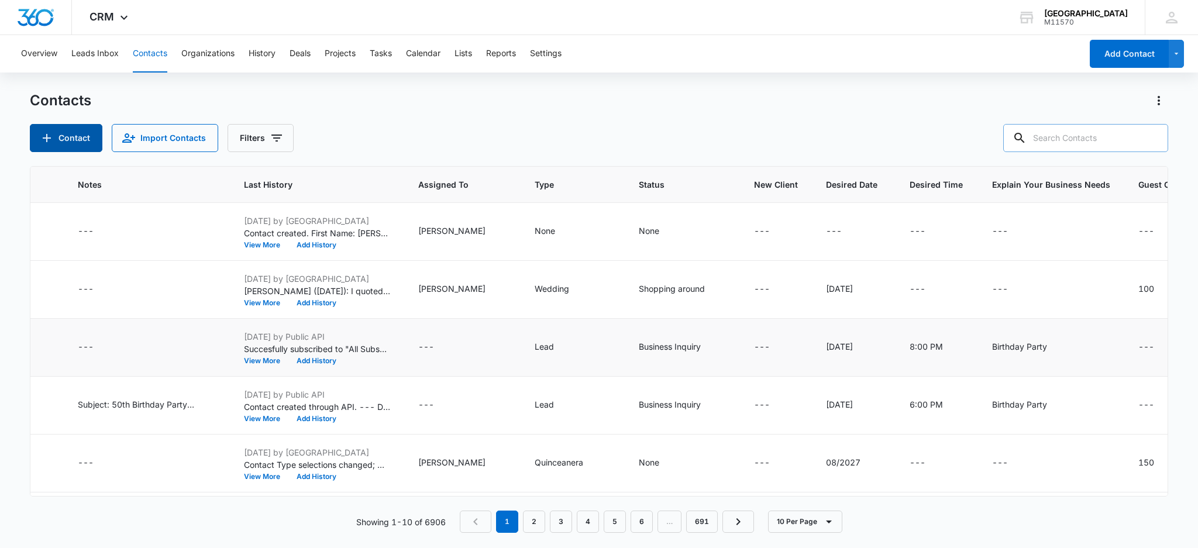
scroll to position [0, 533]
click at [1122, 238] on td "---" at bounding box center [1163, 232] width 83 height 58
click at [1160, 232] on icon "Guest Count - - Select to Edit Field" at bounding box center [1165, 231] width 11 height 11
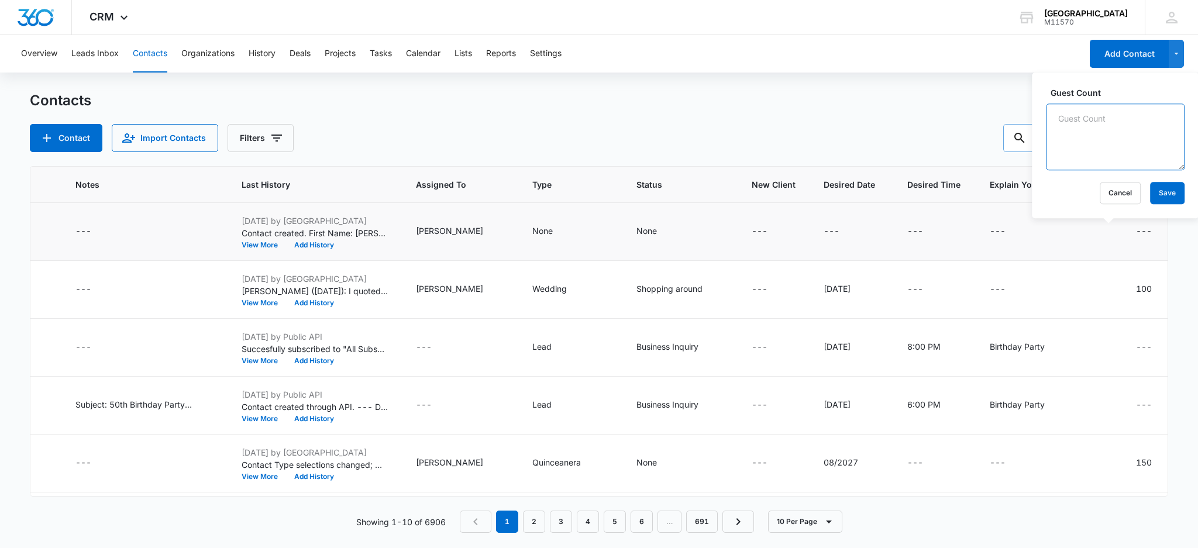
click at [1068, 134] on textarea "Guest Count" at bounding box center [1115, 137] width 139 height 67
type textarea "50"
click at [1159, 196] on button "Save" at bounding box center [1167, 193] width 35 height 22
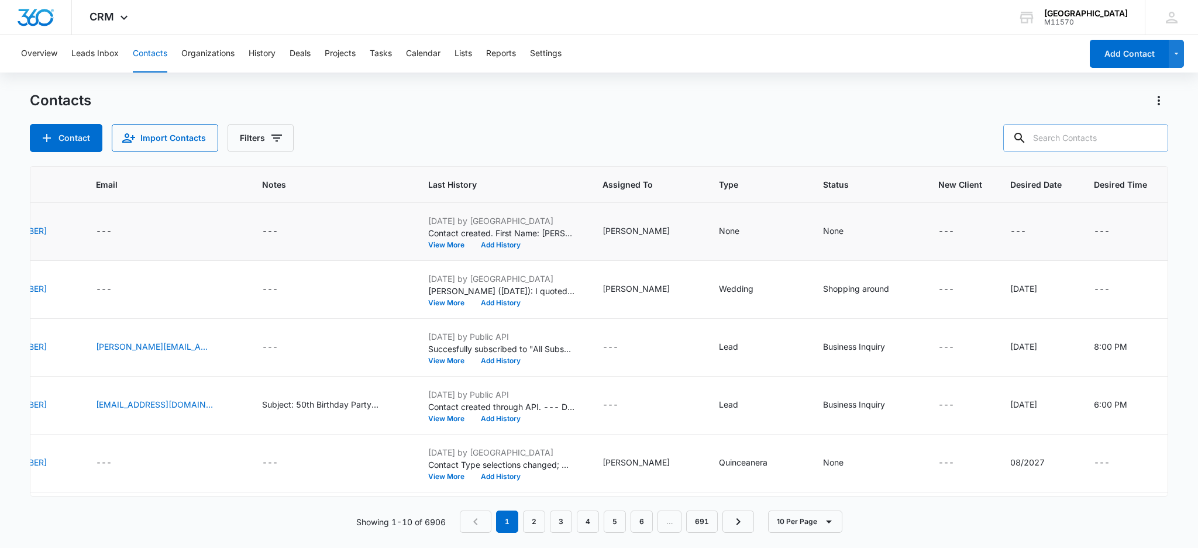
scroll to position [0, 0]
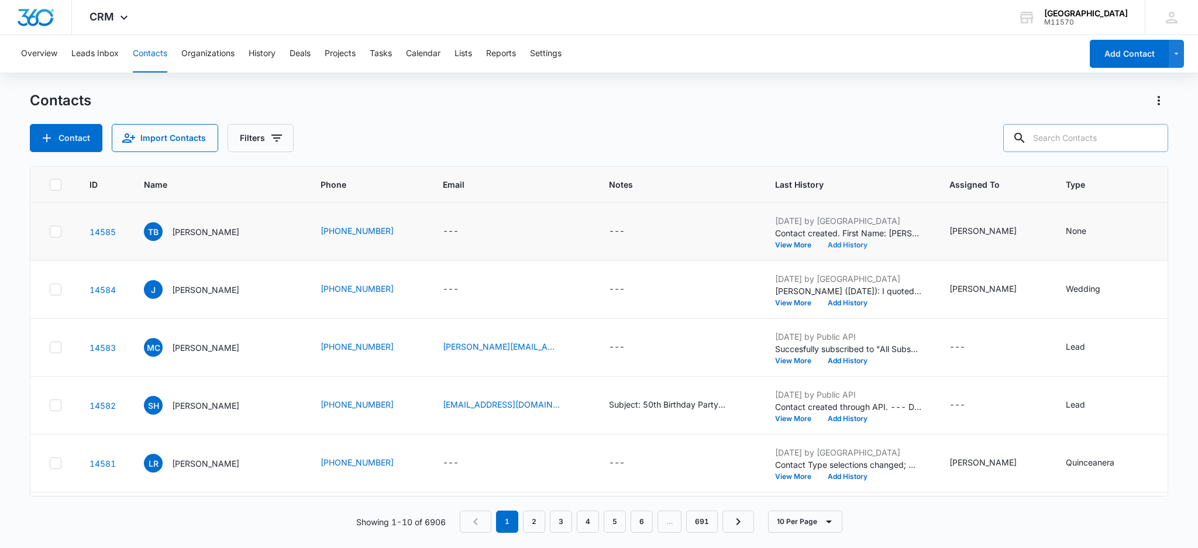
click at [819, 244] on button "Add History" at bounding box center [847, 245] width 56 height 7
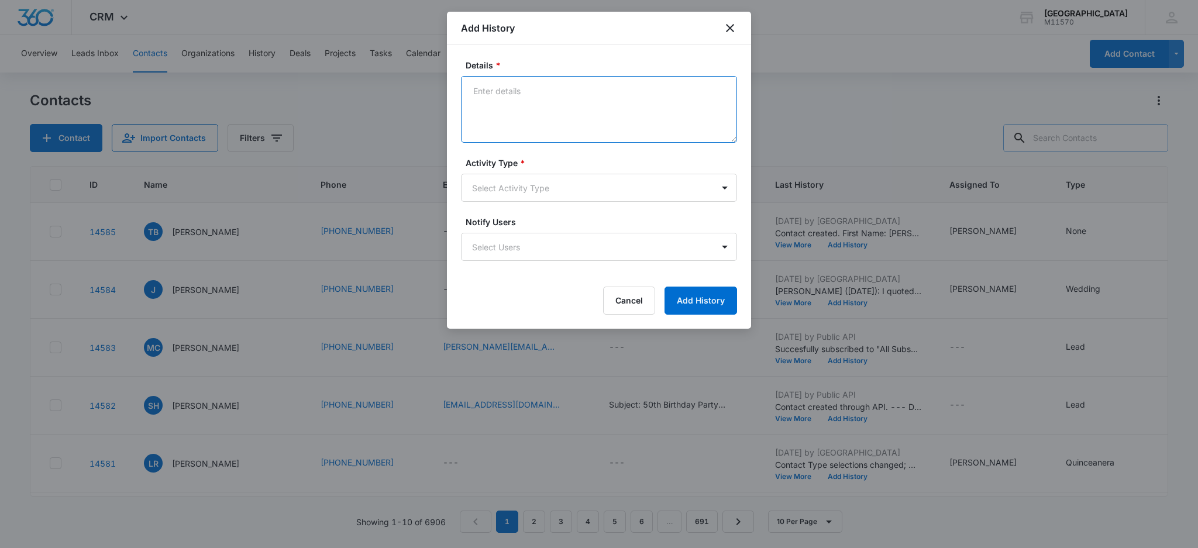
click at [517, 102] on textarea "Details *" at bounding box center [599, 109] width 276 height 67
click at [557, 94] on textarea "[PERSON_NAME] ([DATE]): I [PERSON_NAME] quoted the client" at bounding box center [599, 109] width 276 height 67
click at [652, 90] on textarea "[PERSON_NAME] ([DATE]): [PERSON_NAME] quoted the client" at bounding box center [599, 109] width 276 height 67
type textarea "[PERSON_NAME] ([DATE]): [PERSON_NAME] quoted the client $1,500 for the baby sho…"
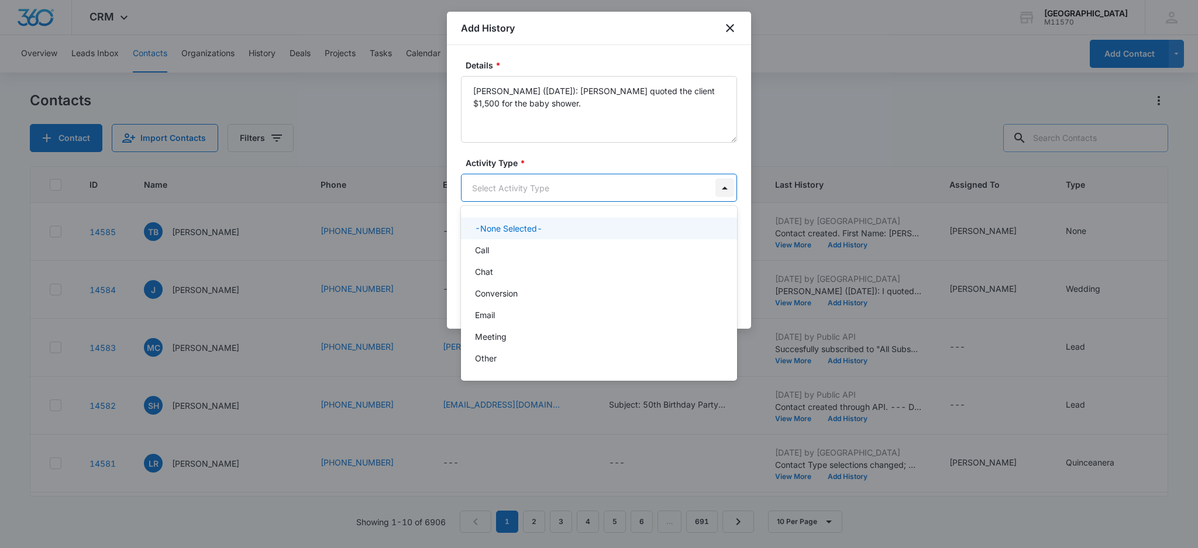
click at [726, 183] on body "CRM Apps Reputation Websites Forms CRM Email Social Shop Payments POS Content A…" at bounding box center [599, 274] width 1198 height 548
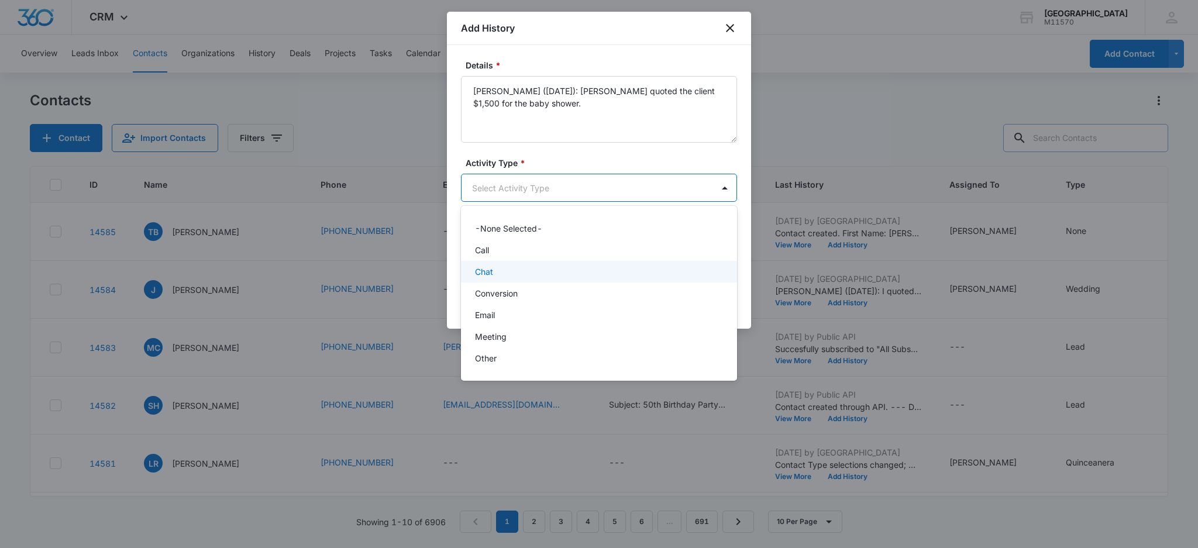
click at [493, 276] on div "Chat" at bounding box center [598, 271] width 246 height 12
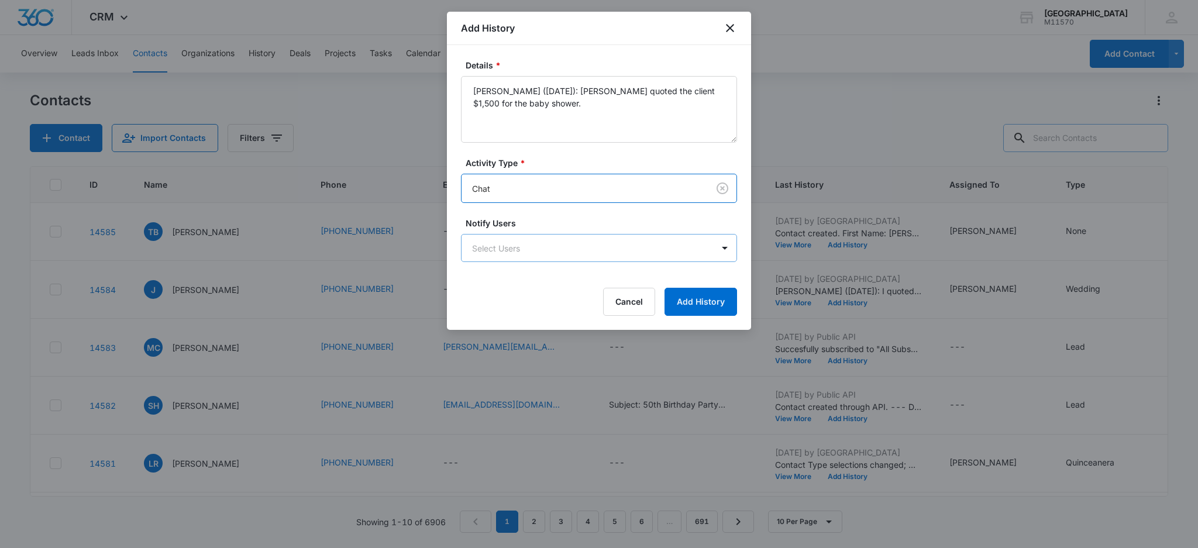
click at [494, 250] on body "CRM Apps Reputation Websites Forms CRM Email Social Shop Payments POS Content A…" at bounding box center [599, 274] width 1198 height 548
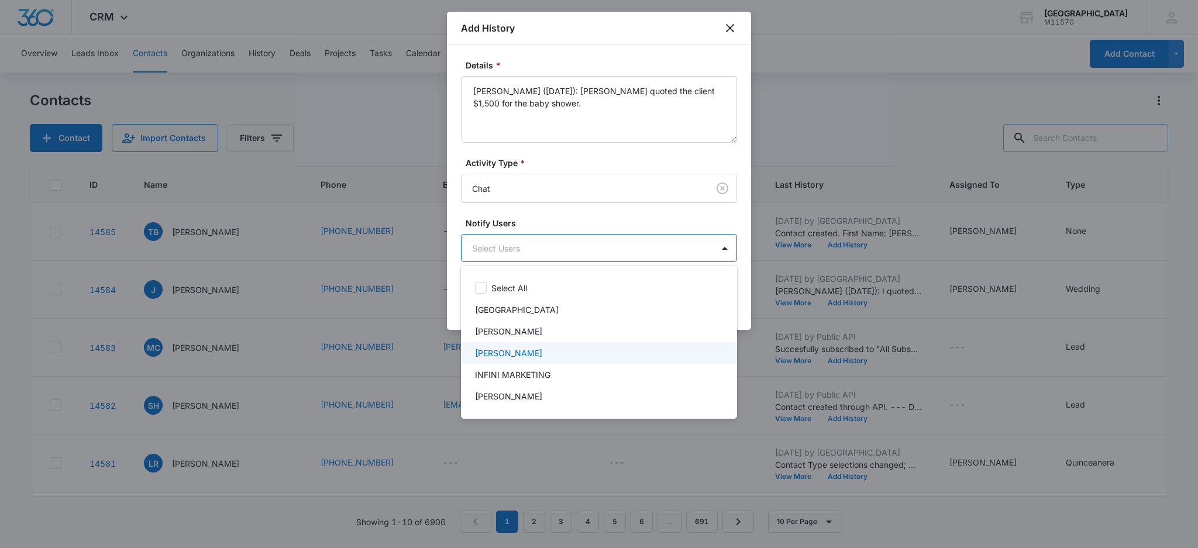
click at [510, 347] on p "[PERSON_NAME]" at bounding box center [508, 353] width 67 height 12
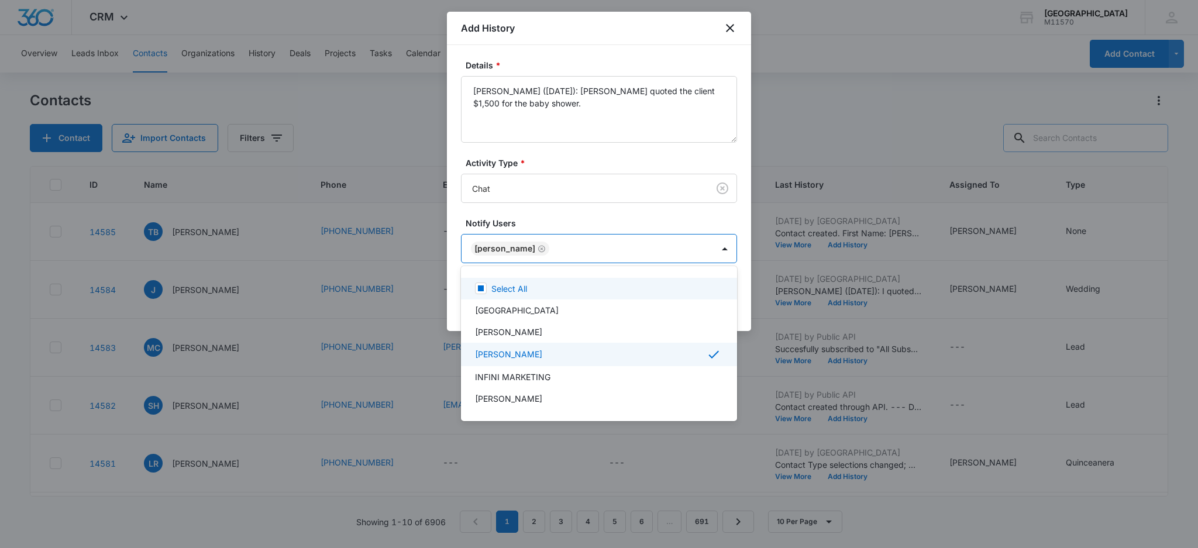
click at [506, 248] on div at bounding box center [599, 274] width 1198 height 548
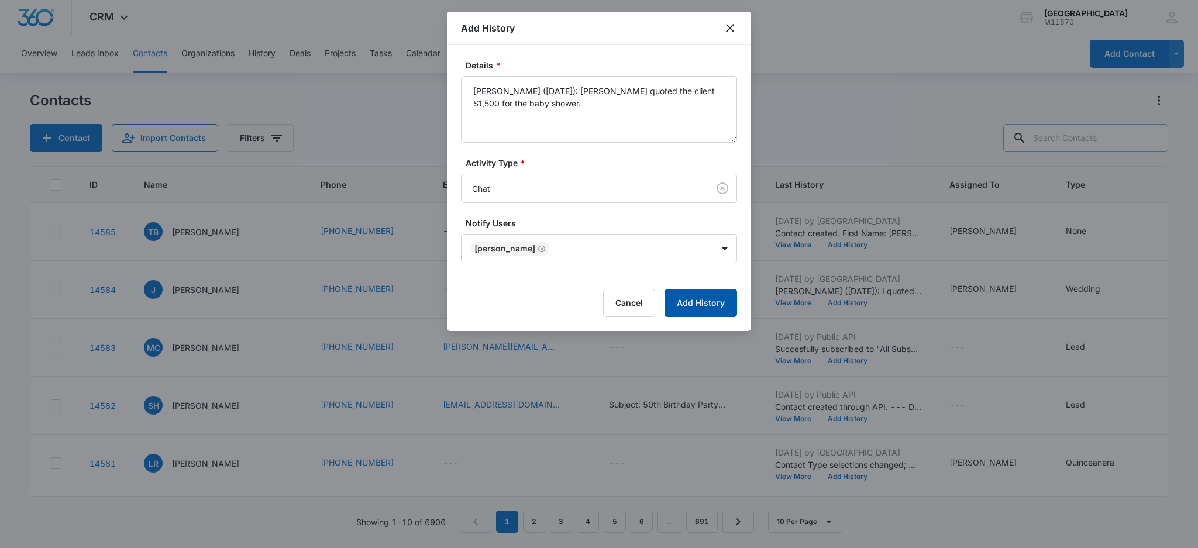
click at [691, 301] on button "Add History" at bounding box center [700, 303] width 73 height 28
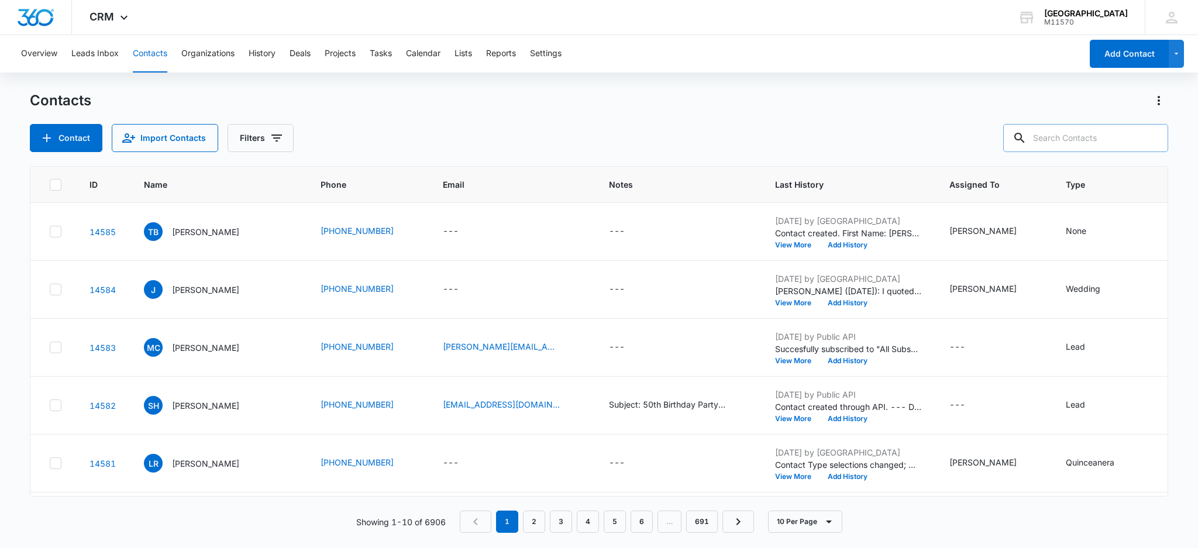
click at [1076, 142] on input "text" at bounding box center [1085, 138] width 165 height 28
type input "[PHONE_NUMBER]"
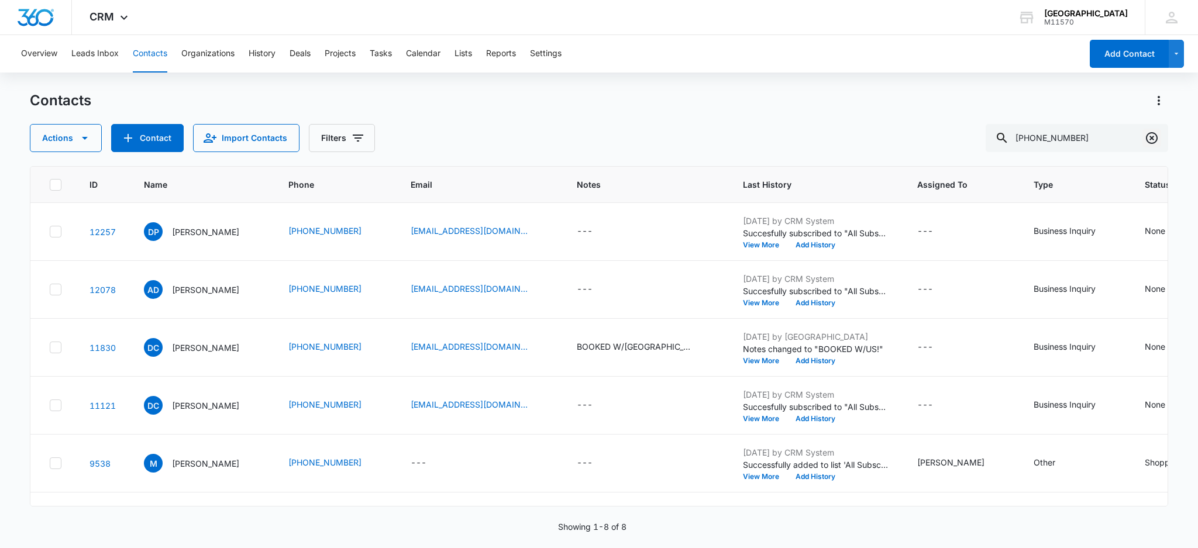
click at [1152, 137] on icon "Clear" at bounding box center [1152, 138] width 12 height 12
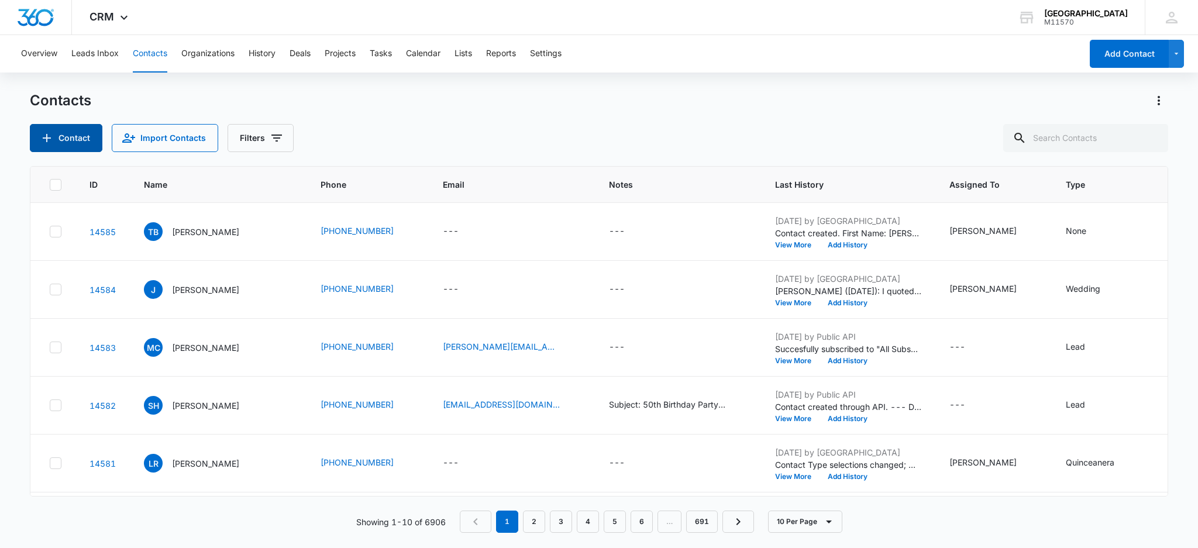
click at [81, 136] on button "Contact" at bounding box center [66, 138] width 73 height 28
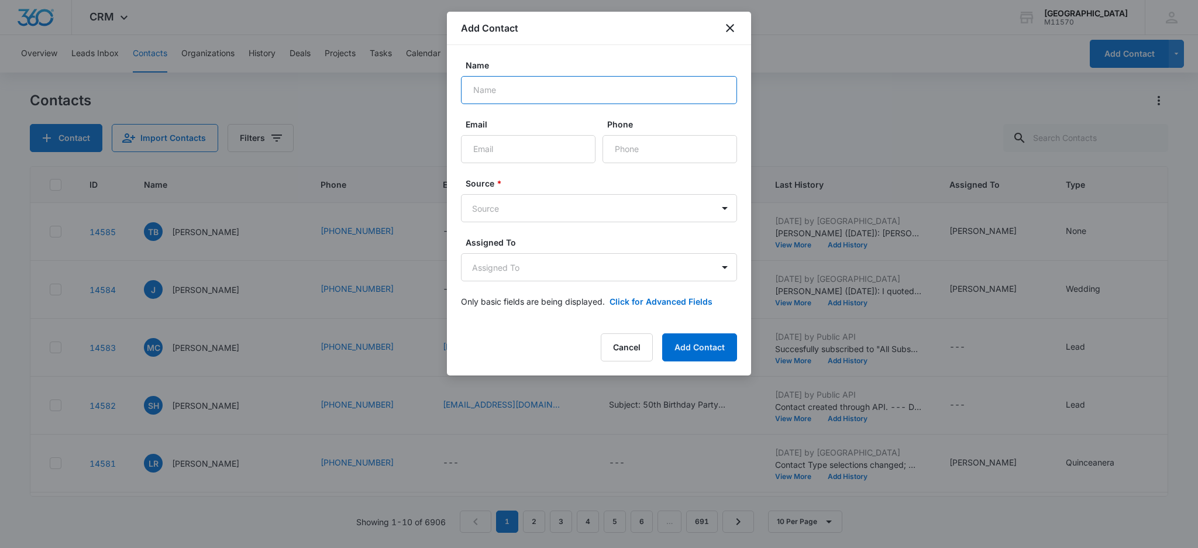
click at [501, 87] on input "Name" at bounding box center [599, 90] width 276 height 28
type input "[PERSON_NAME]"
click at [624, 146] on input "Phone" at bounding box center [669, 149] width 134 height 28
type input "[PHONE_NUMBER]"
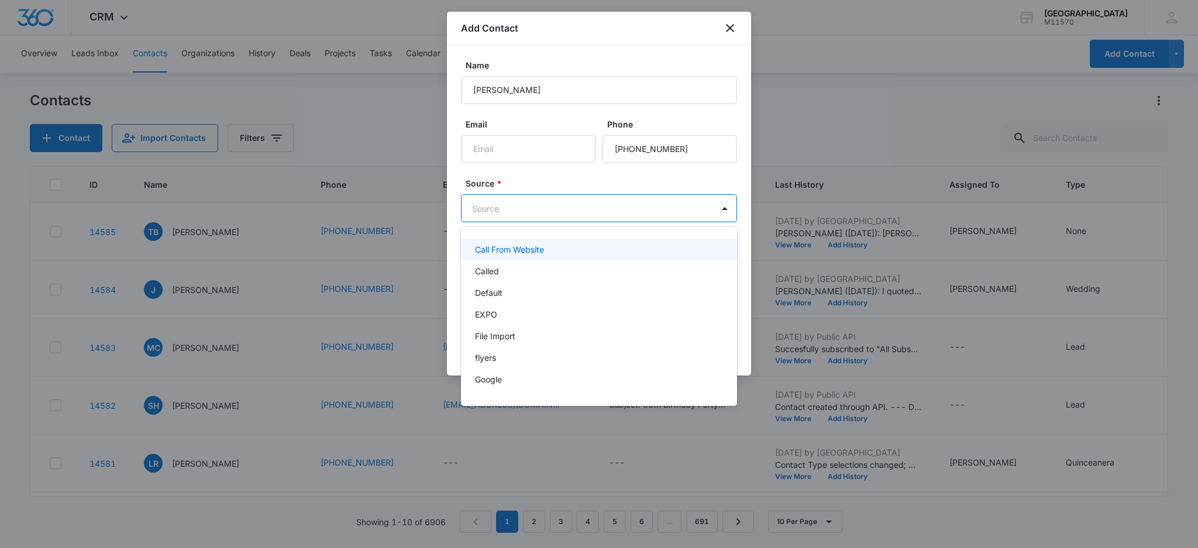
click at [712, 205] on body "CRM Apps Reputation Websites Forms CRM Email Social Shop Payments POS Content A…" at bounding box center [599, 274] width 1198 height 548
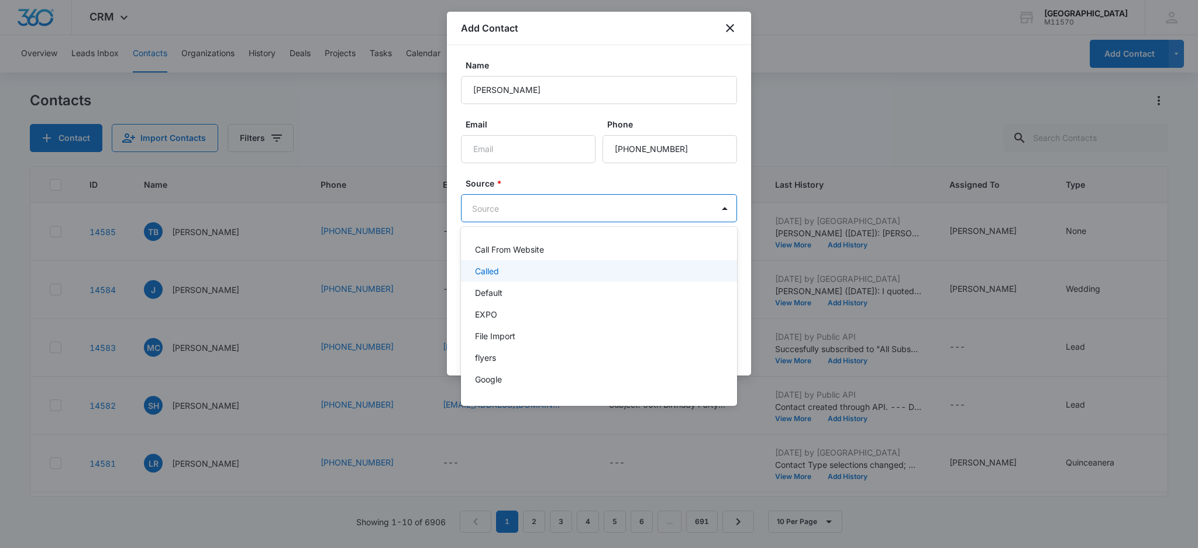
click at [509, 273] on div "Called" at bounding box center [598, 271] width 246 height 12
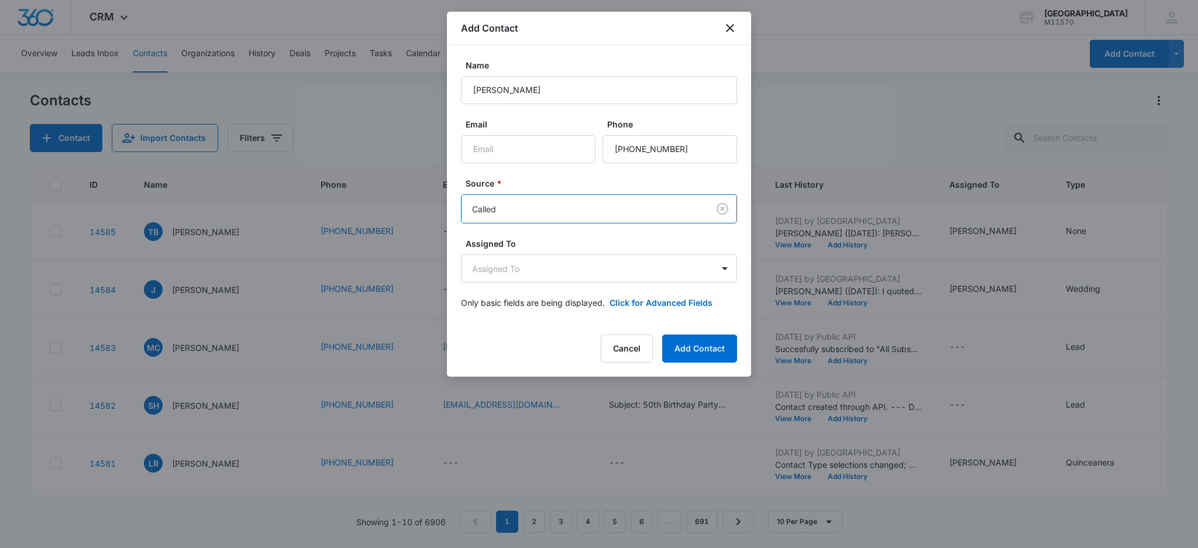
click at [508, 273] on body "CRM Apps Reputation Websites Forms CRM Email Social Shop Payments POS Content A…" at bounding box center [599, 274] width 1198 height 548
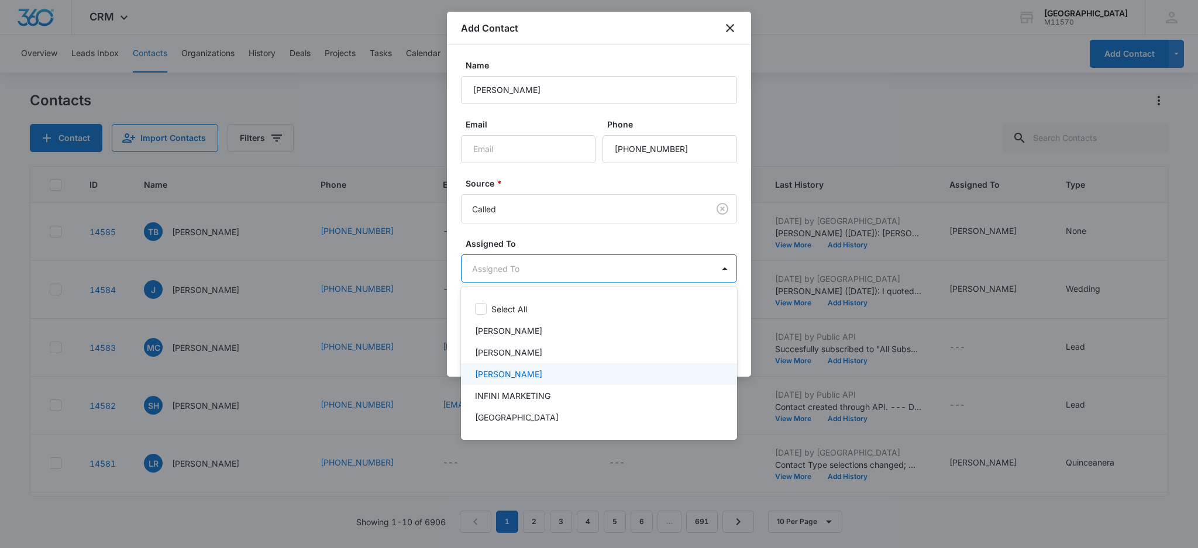
drag, startPoint x: 518, startPoint y: 375, endPoint x: 513, endPoint y: 318, distance: 57.5
click at [517, 374] on p "[PERSON_NAME]" at bounding box center [508, 374] width 67 height 12
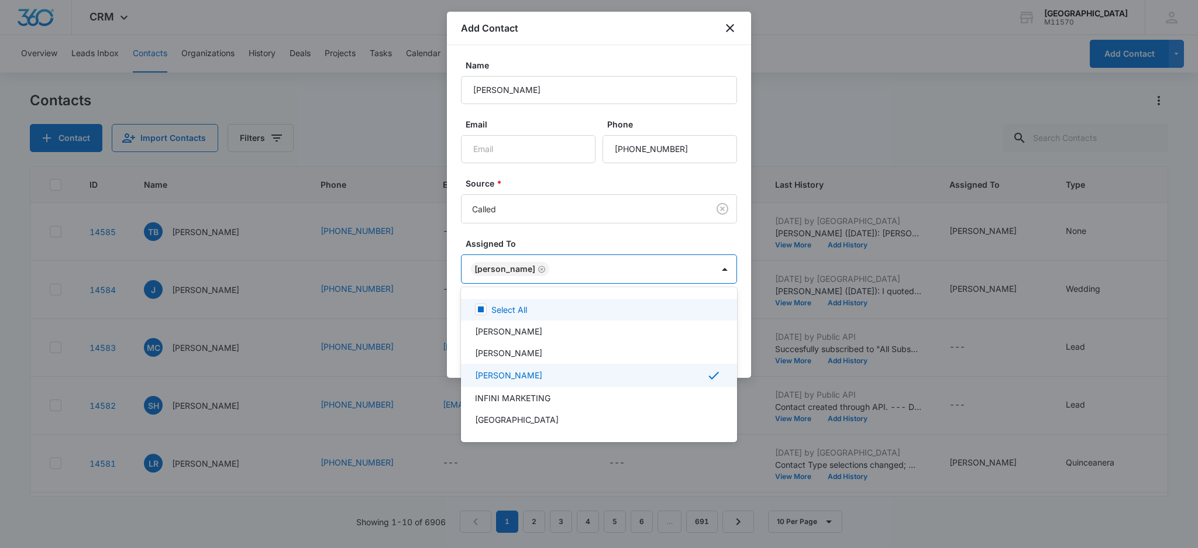
drag, startPoint x: 498, startPoint y: 260, endPoint x: 511, endPoint y: 264, distance: 13.7
click at [499, 260] on div at bounding box center [599, 274] width 1198 height 548
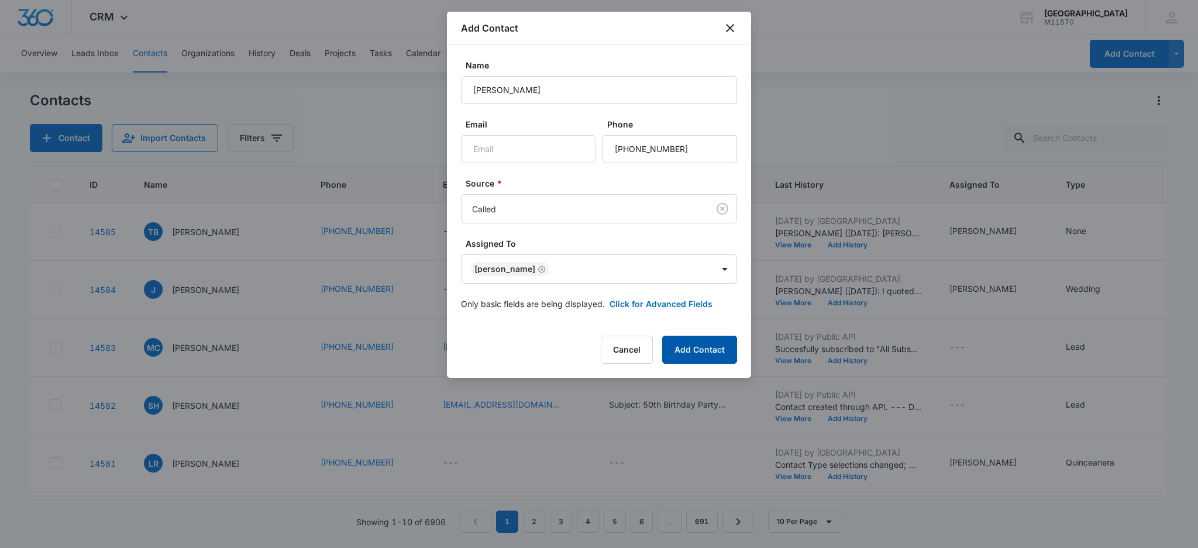
click at [720, 347] on button "Add Contact" at bounding box center [699, 350] width 75 height 28
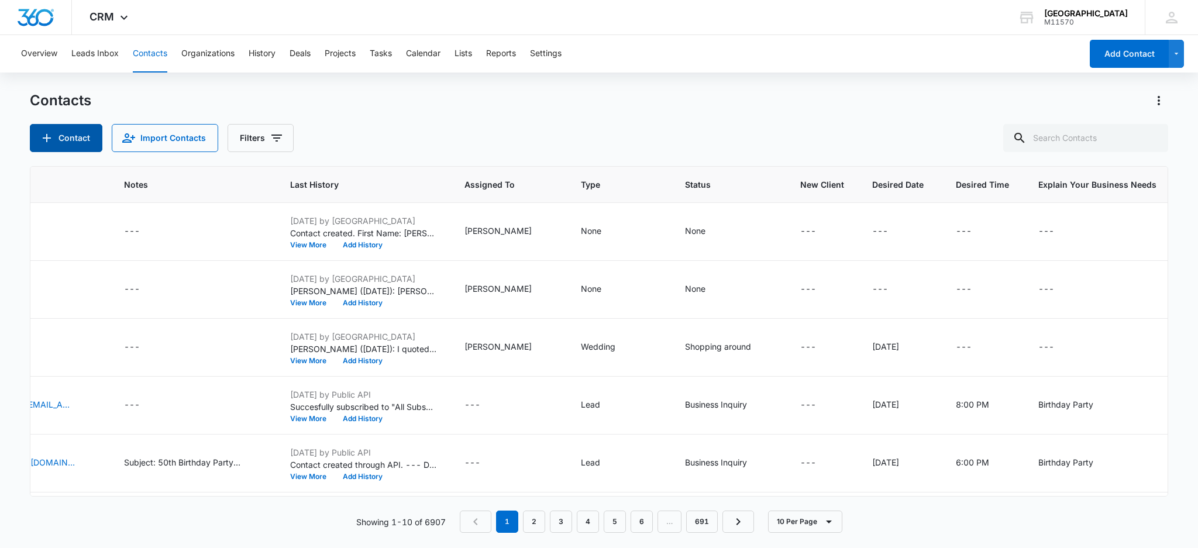
scroll to position [0, 535]
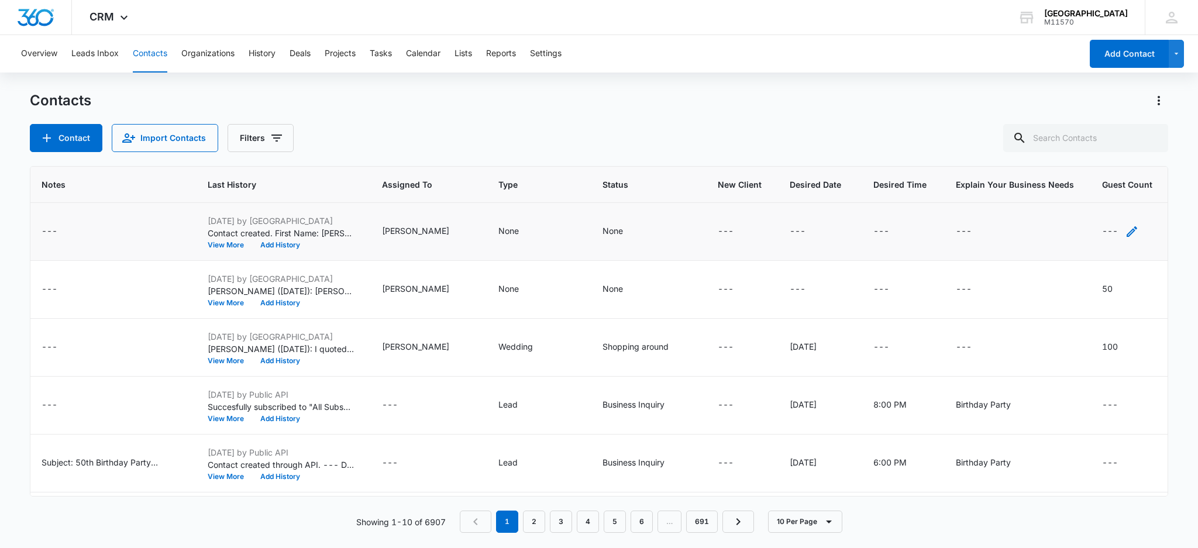
click at [1125, 227] on icon "Guest Count - - Select to Edit Field" at bounding box center [1132, 232] width 14 height 14
click at [1051, 130] on textarea "Guest Count" at bounding box center [1112, 137] width 139 height 67
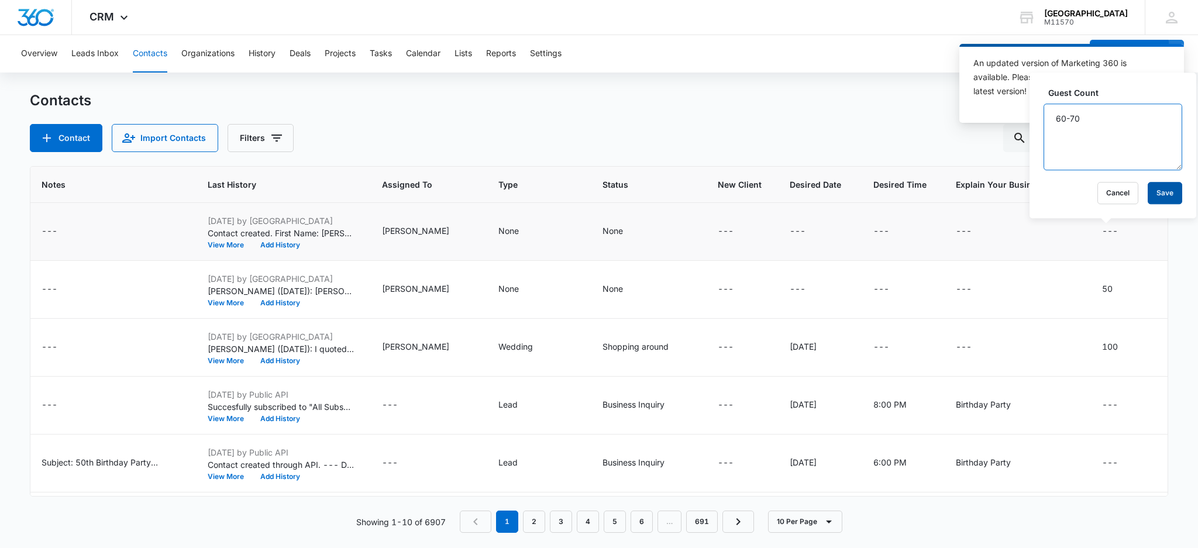
type textarea "60-70"
click at [1158, 195] on button "Save" at bounding box center [1164, 193] width 35 height 22
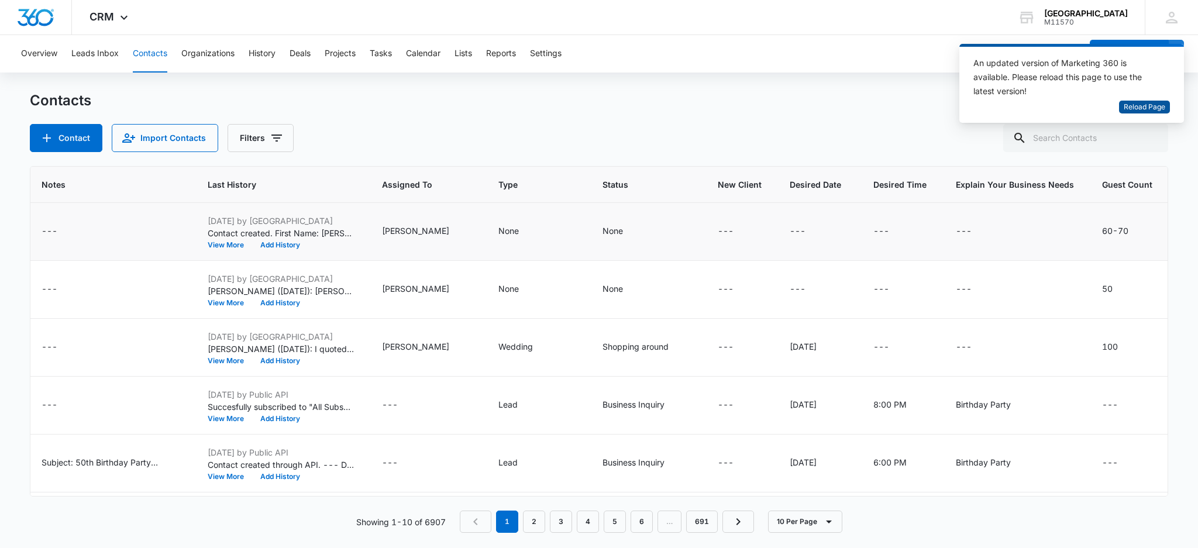
click at [1137, 107] on span "Reload Page" at bounding box center [1144, 107] width 42 height 11
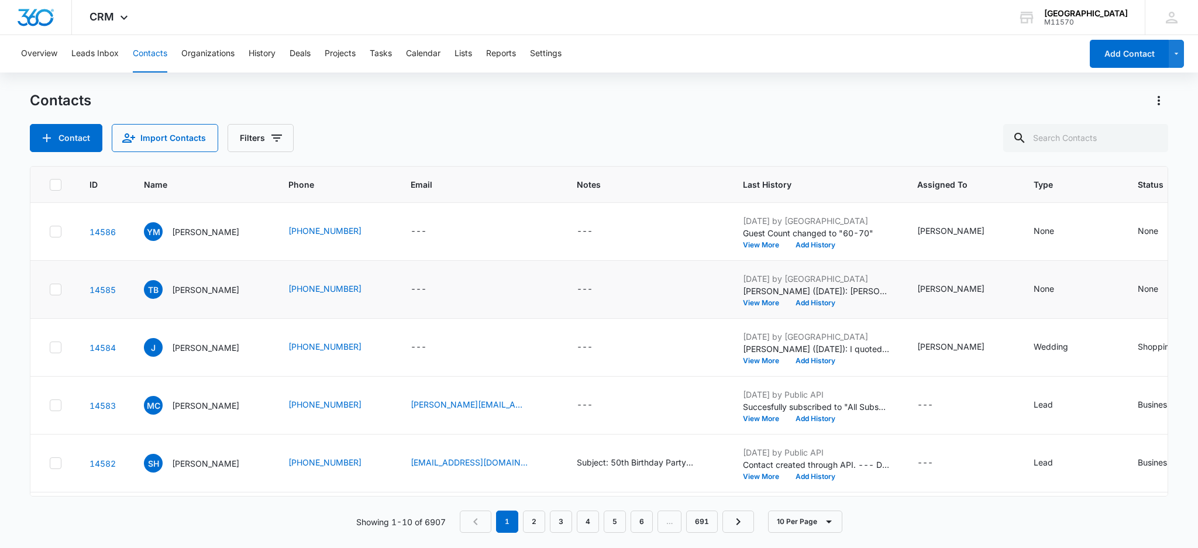
click at [225, 315] on td "TB Tisha Benjamin" at bounding box center [202, 290] width 144 height 58
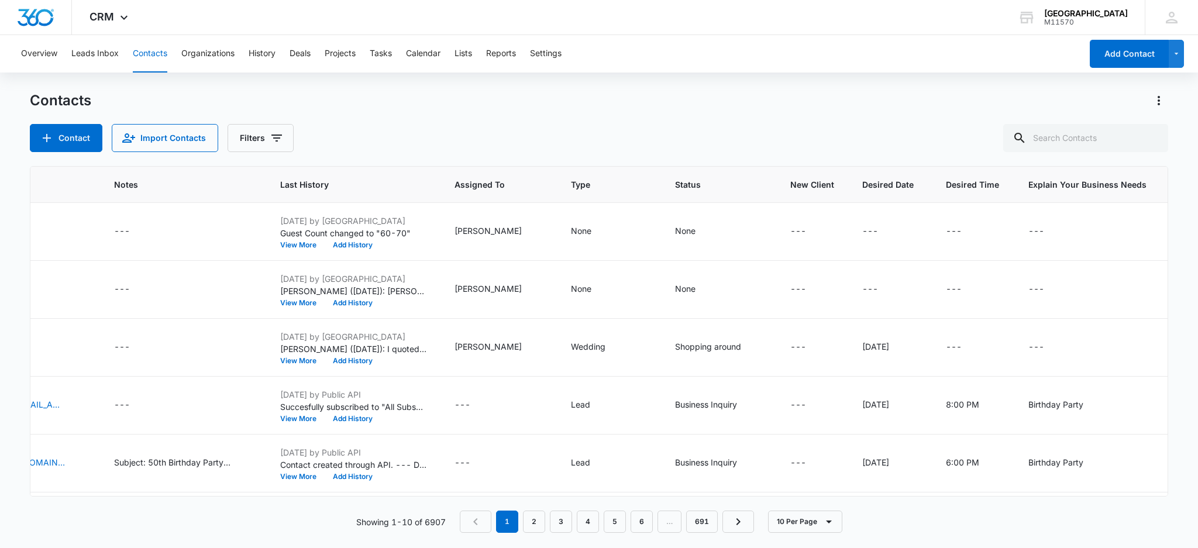
scroll to position [0, 535]
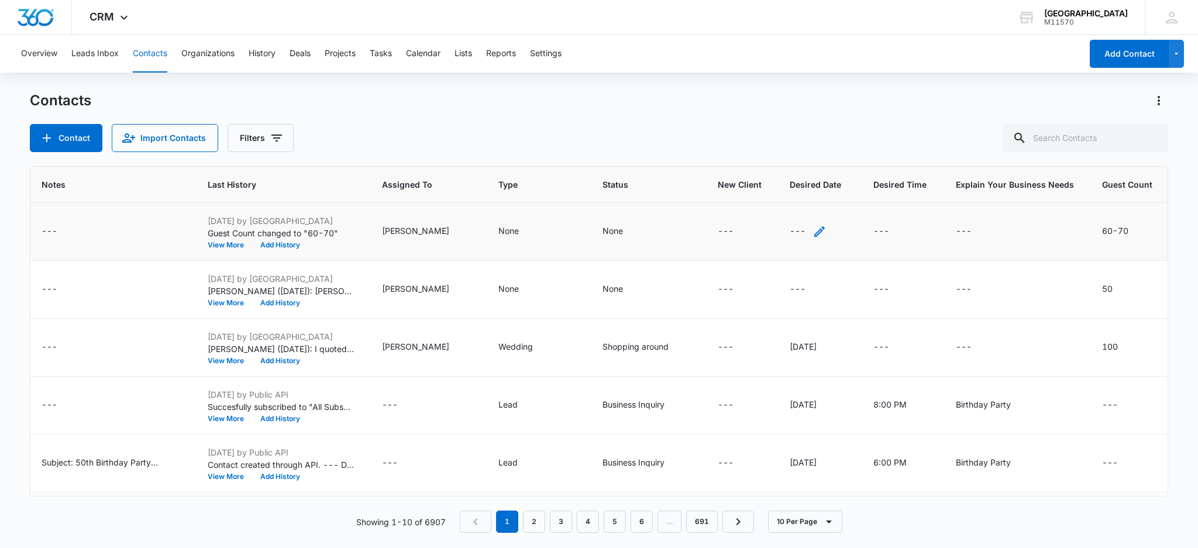
click at [812, 232] on icon "Desired Date - - Select to Edit Field" at bounding box center [819, 232] width 14 height 14
click at [744, 158] on input "Desired Date" at bounding box center [791, 156] width 147 height 28
type input "2"
type input "02/21/26"
click at [844, 194] on button "Save" at bounding box center [847, 193] width 35 height 22
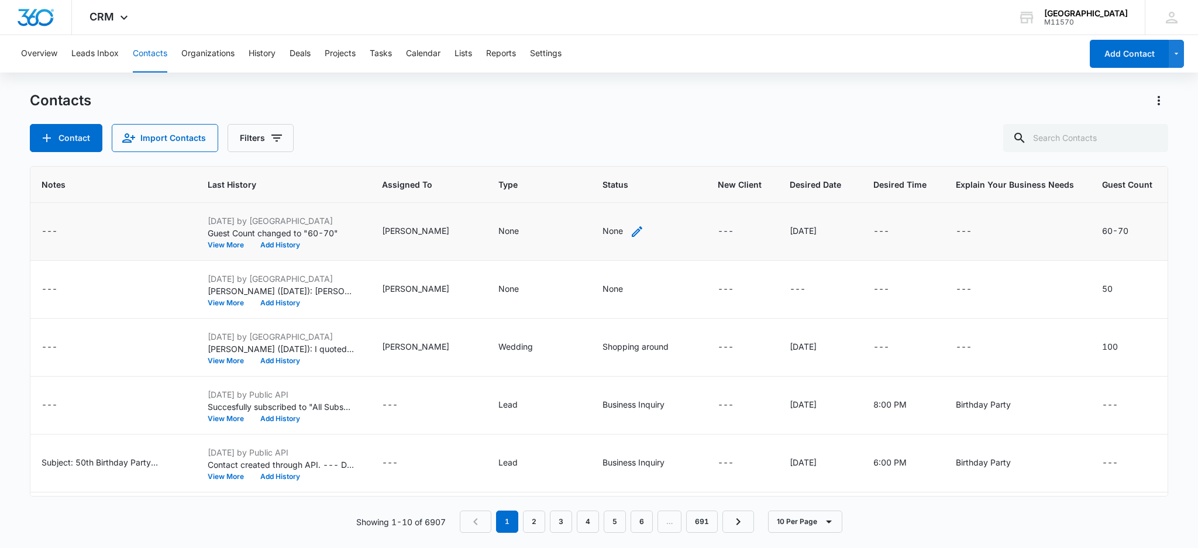
click at [630, 230] on icon "Status - None - Select to Edit Field" at bounding box center [637, 232] width 14 height 14
click at [645, 154] on div at bounding box center [641, 156] width 19 height 19
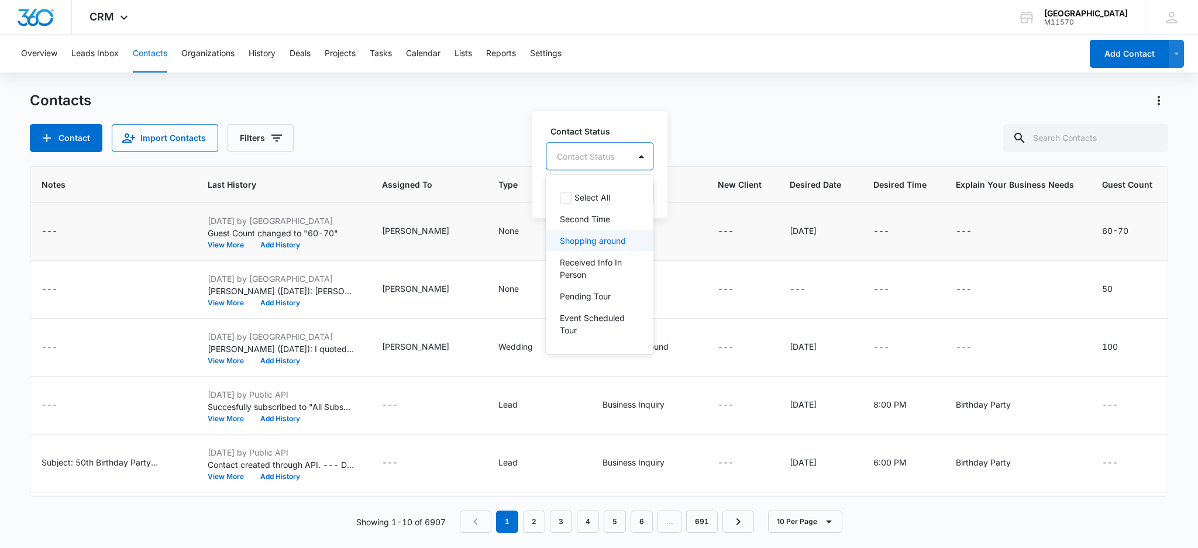
click at [584, 247] on p "Shopping around" at bounding box center [593, 240] width 66 height 12
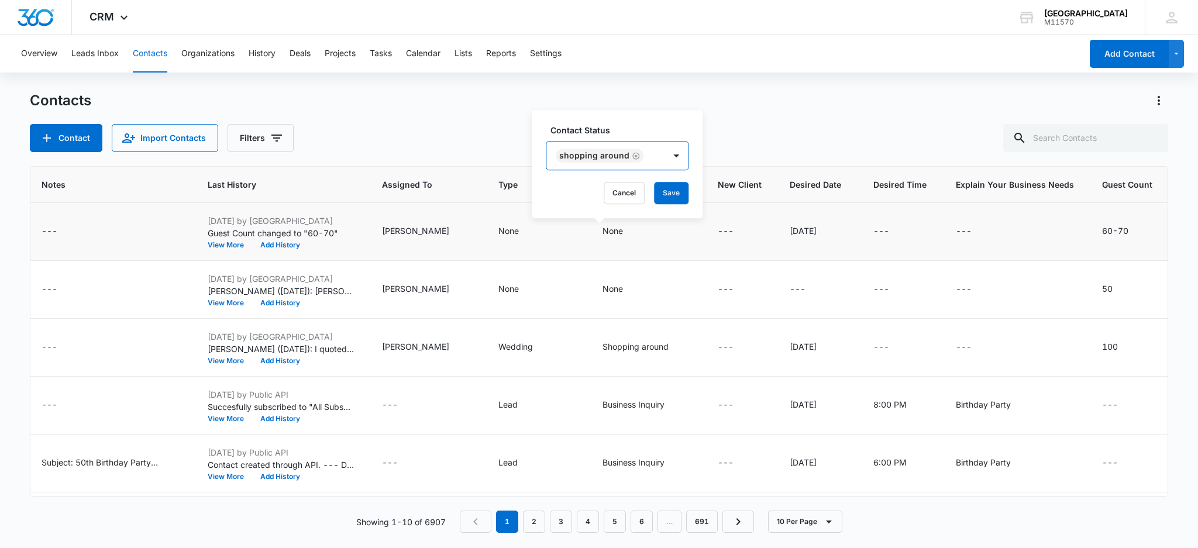
click at [568, 159] on div "Shopping around" at bounding box center [594, 155] width 70 height 8
drag, startPoint x: 684, startPoint y: 191, endPoint x: 676, endPoint y: 192, distance: 7.7
click at [682, 191] on button "Save" at bounding box center [671, 193] width 35 height 22
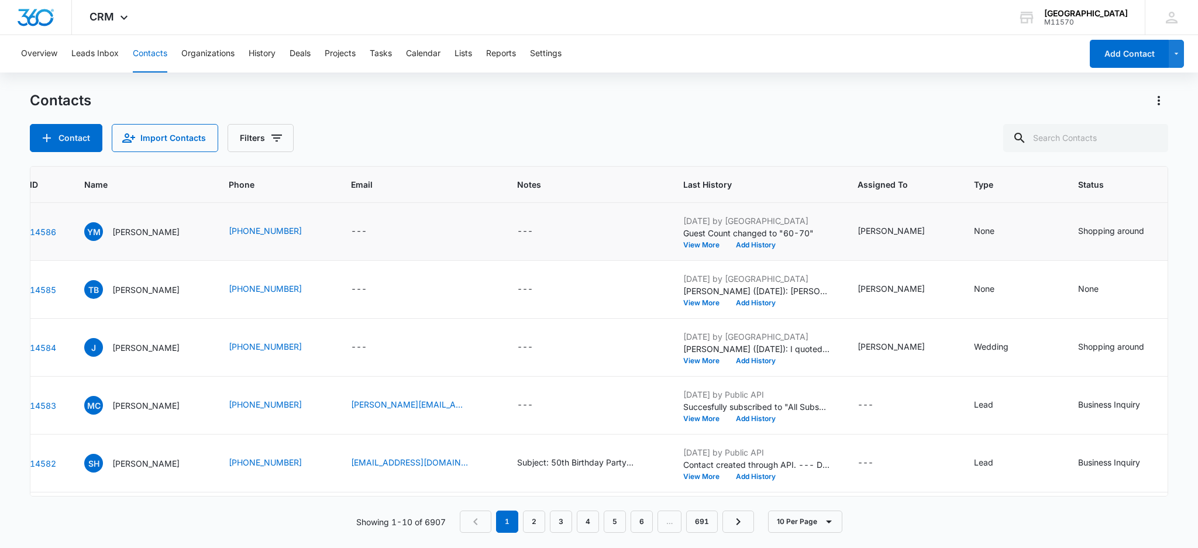
scroll to position [0, 0]
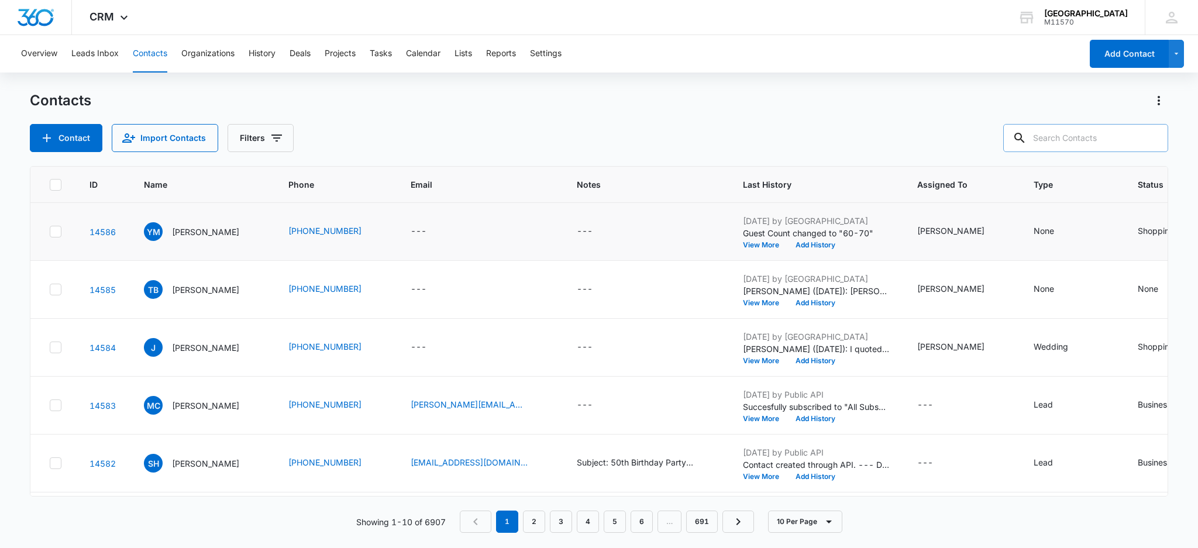
click at [1067, 134] on input "text" at bounding box center [1085, 138] width 165 height 28
type input "832-362-9849"
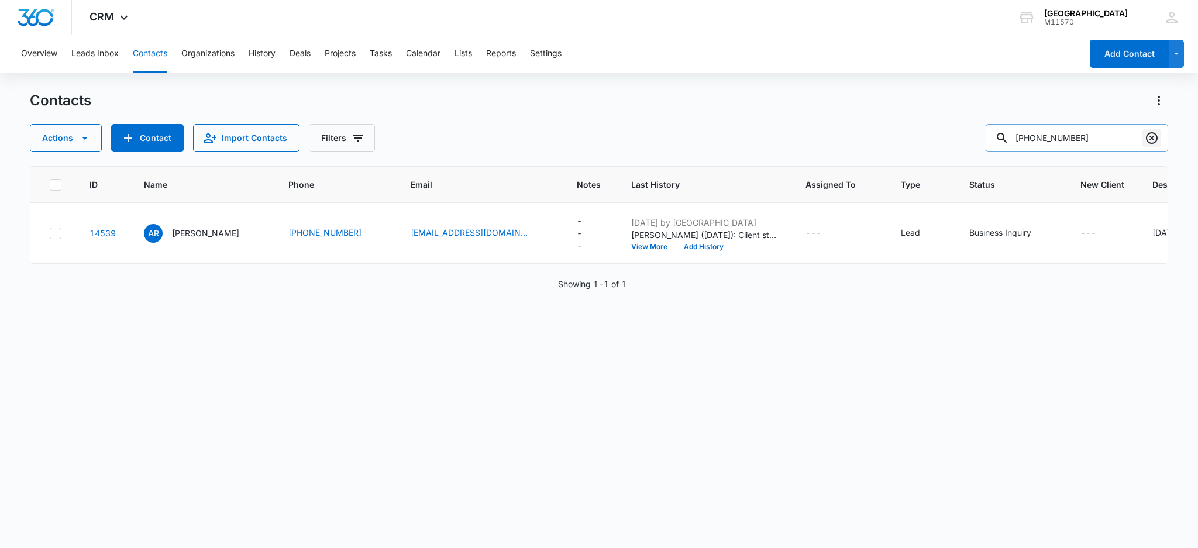
click at [1151, 140] on icon "Clear" at bounding box center [1151, 138] width 14 height 14
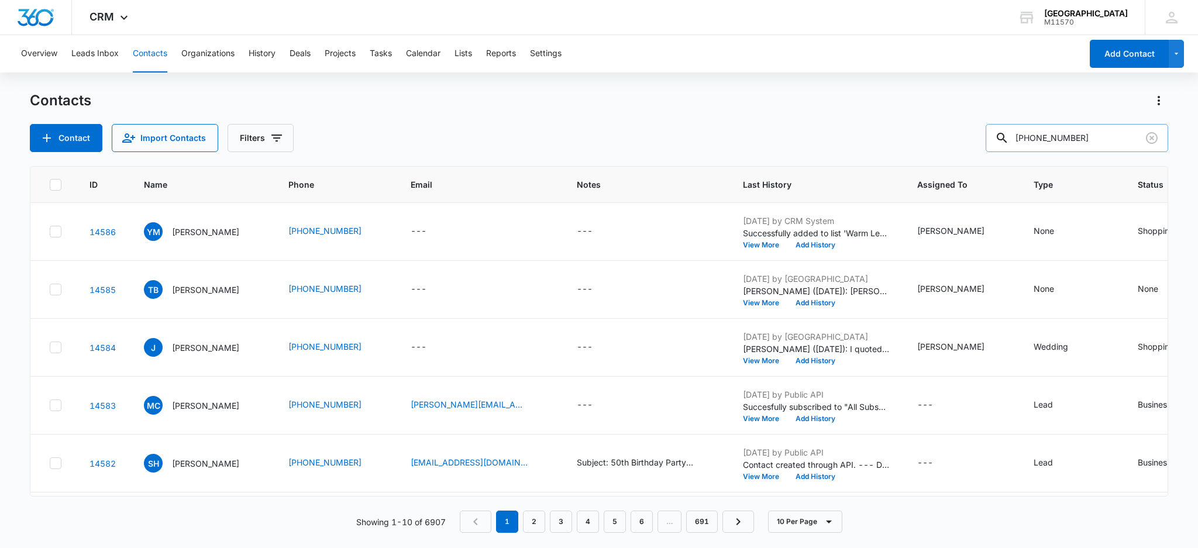
type input "346-400-6369"
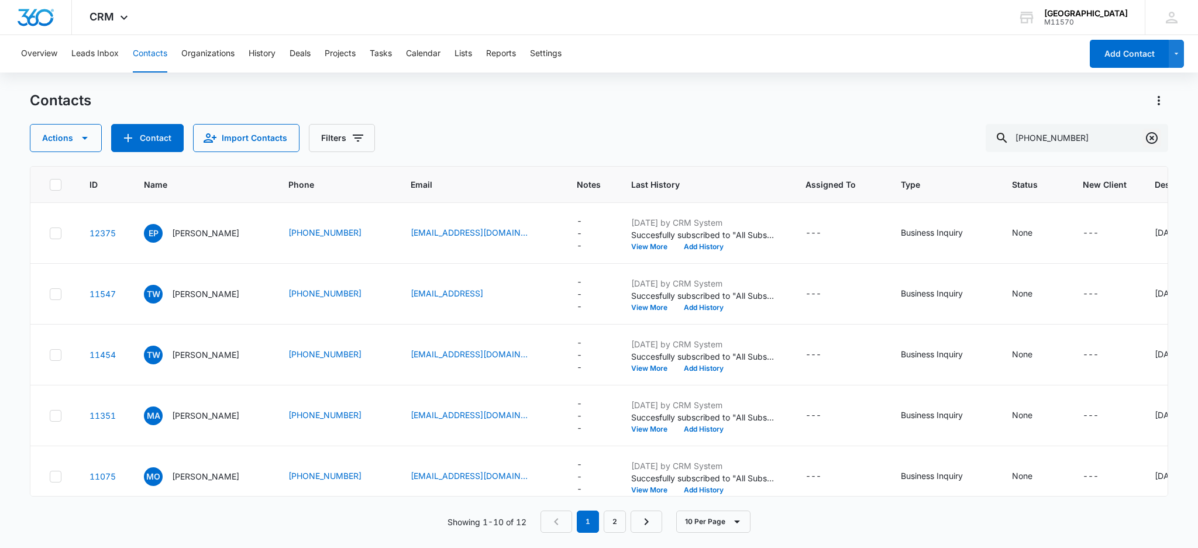
click at [1153, 134] on icon "Clear" at bounding box center [1151, 138] width 14 height 14
